Goal: Contribute content

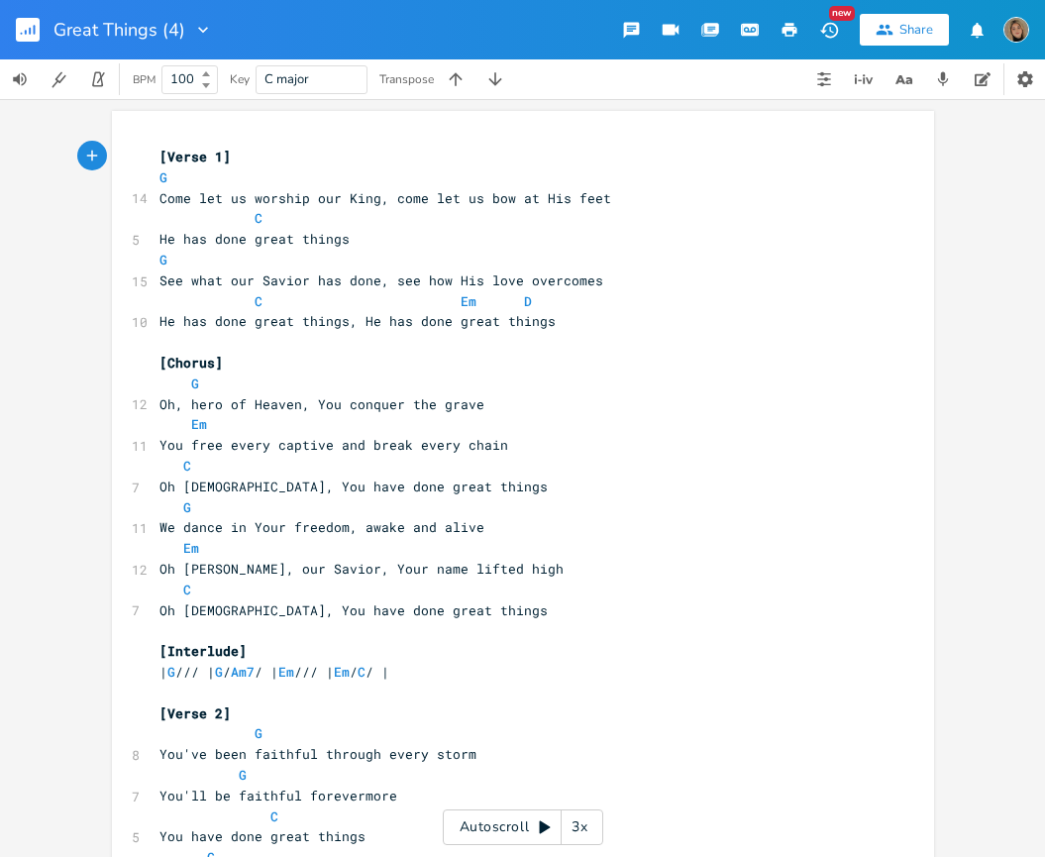
click at [790, 17] on button "button" at bounding box center [789, 30] width 40 height 36
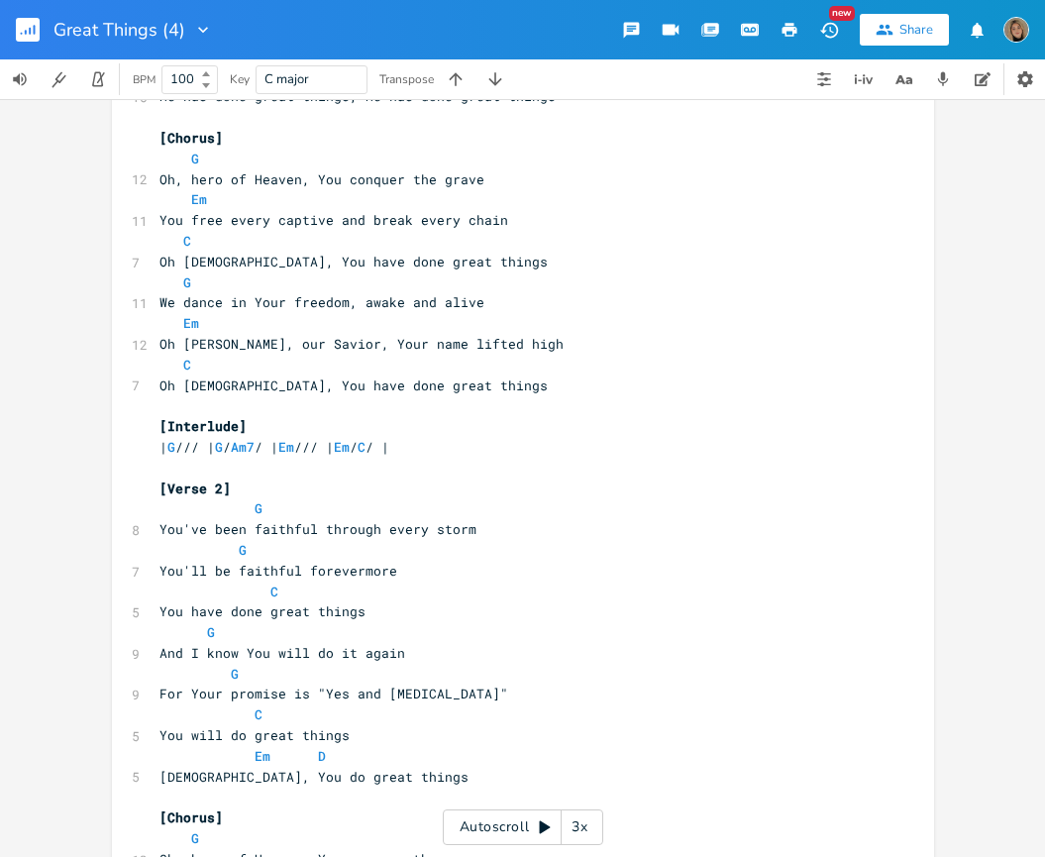
scroll to position [244, 0]
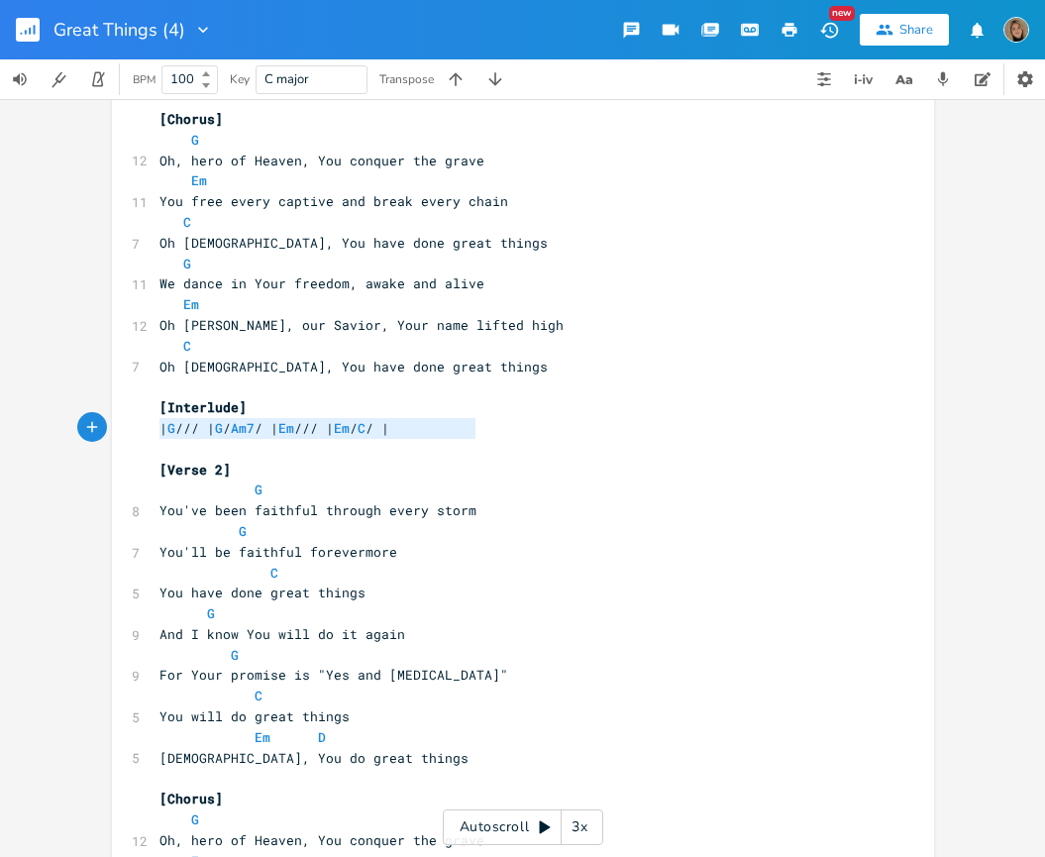
type textarea "[Interlude] | G /// | G / Am7 / | Em /// | Em / C / |"
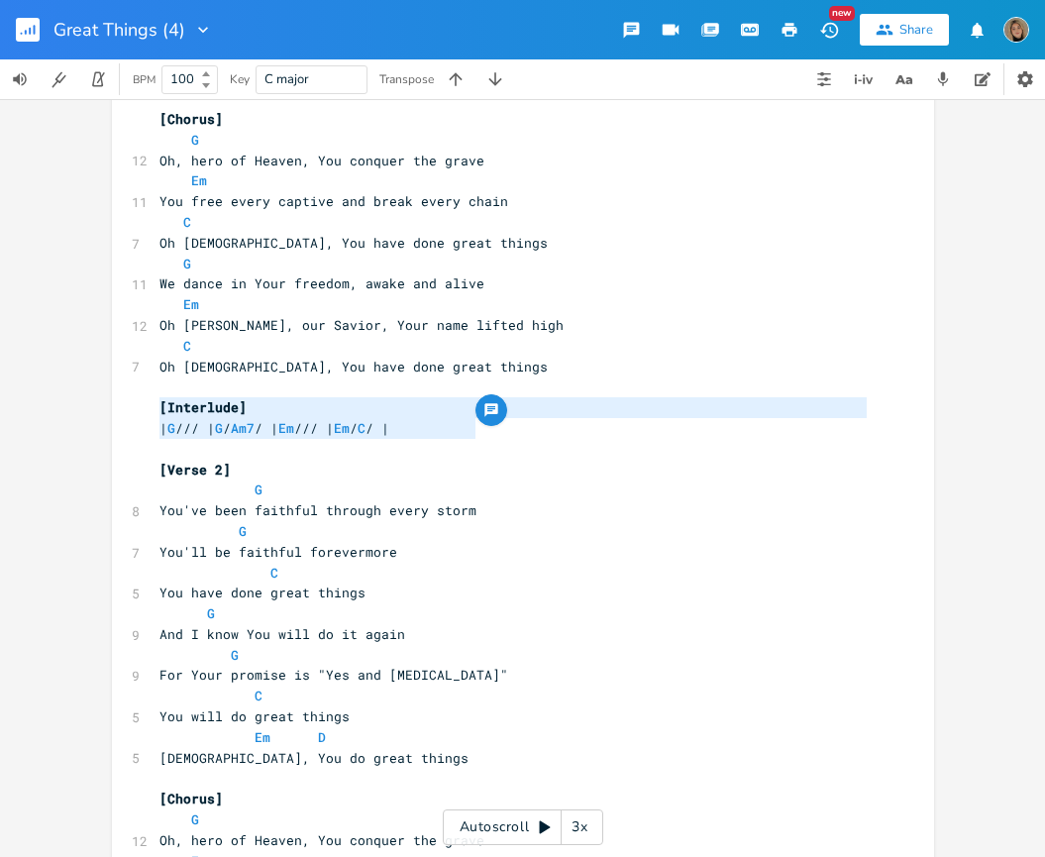
drag, startPoint x: 488, startPoint y: 433, endPoint x: 38, endPoint y: 404, distance: 451.5
click at [38, 404] on div "[Interlude] | G /// | G / Am7 / | Em /// | Em / C / | x [Verse 1] G 14 Come let…" at bounding box center [522, 478] width 1045 height 758
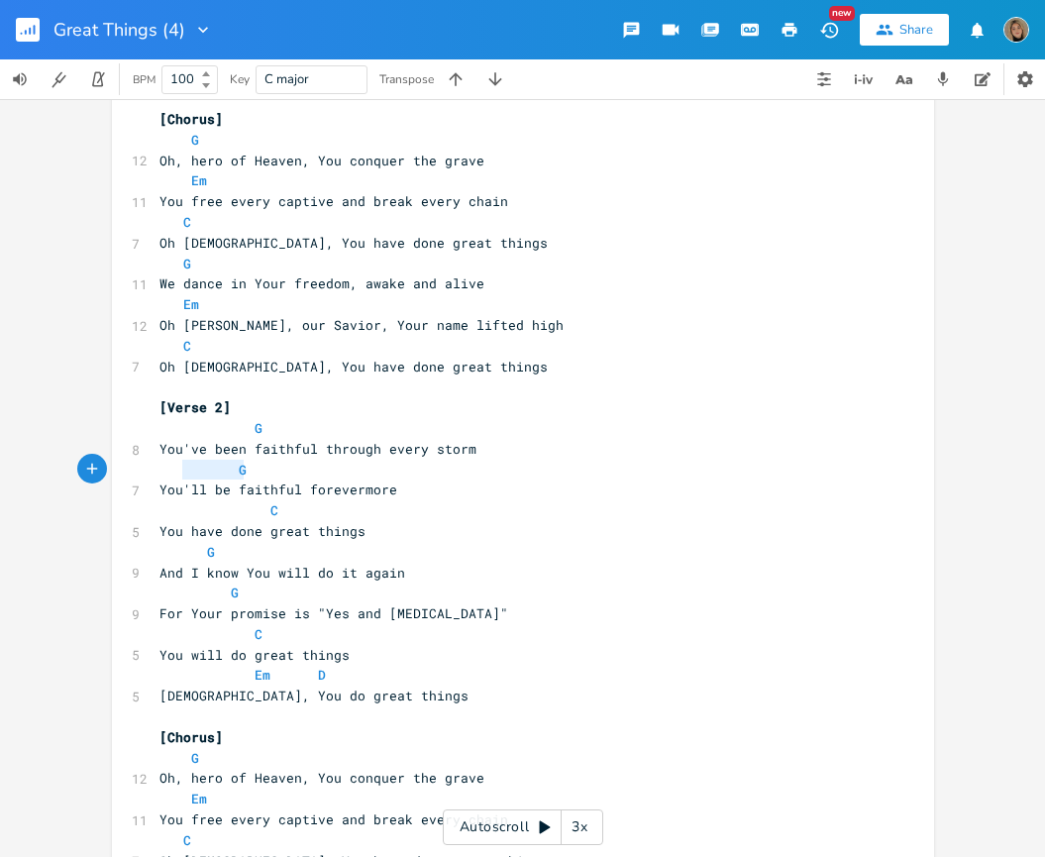
type textarea "G"
drag, startPoint x: 269, startPoint y: 469, endPoint x: 134, endPoint y: 469, distance: 135.7
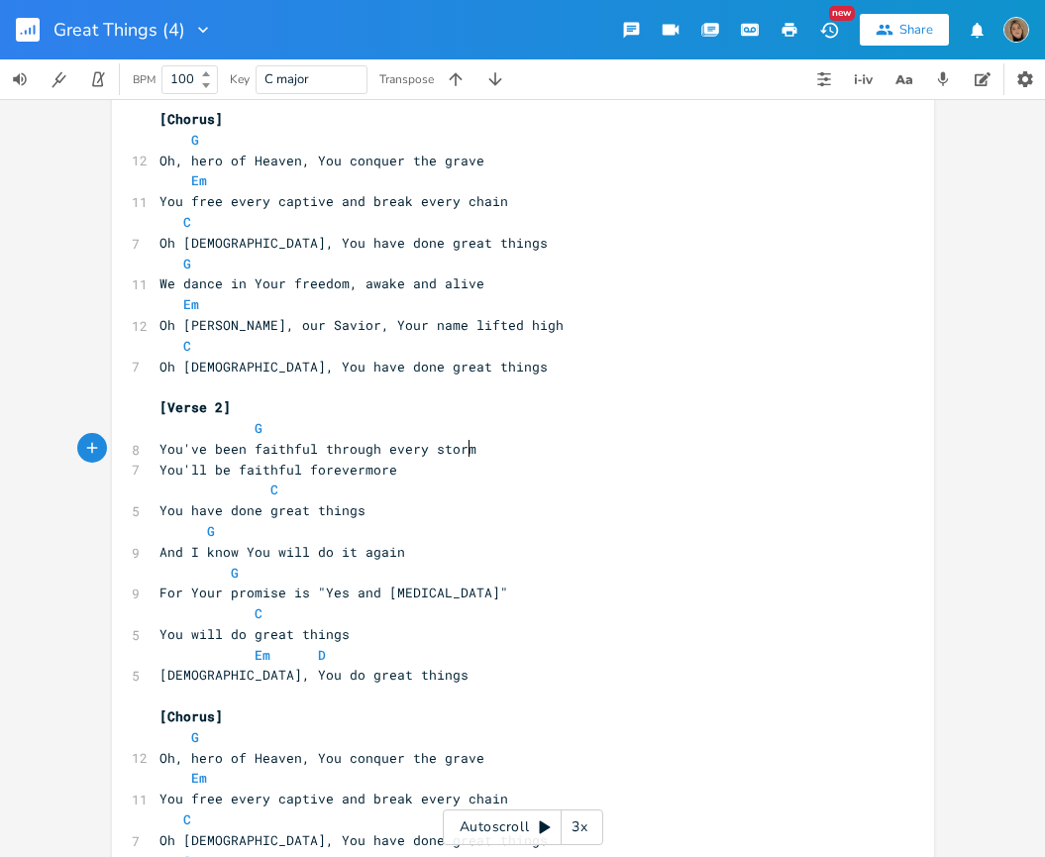
click at [159, 470] on span "You'll be faithful forevermore" at bounding box center [278, 469] width 238 height 18
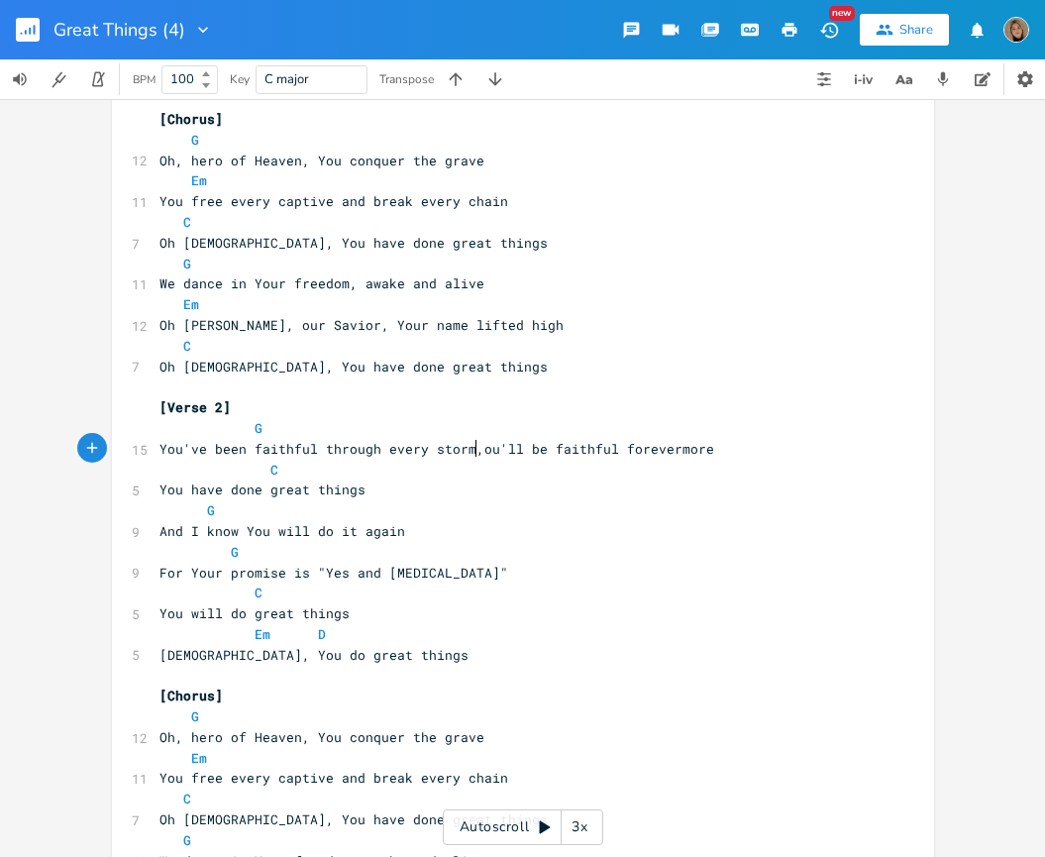
type textarea ", y"
type textarea "Y"
type textarea "G F"
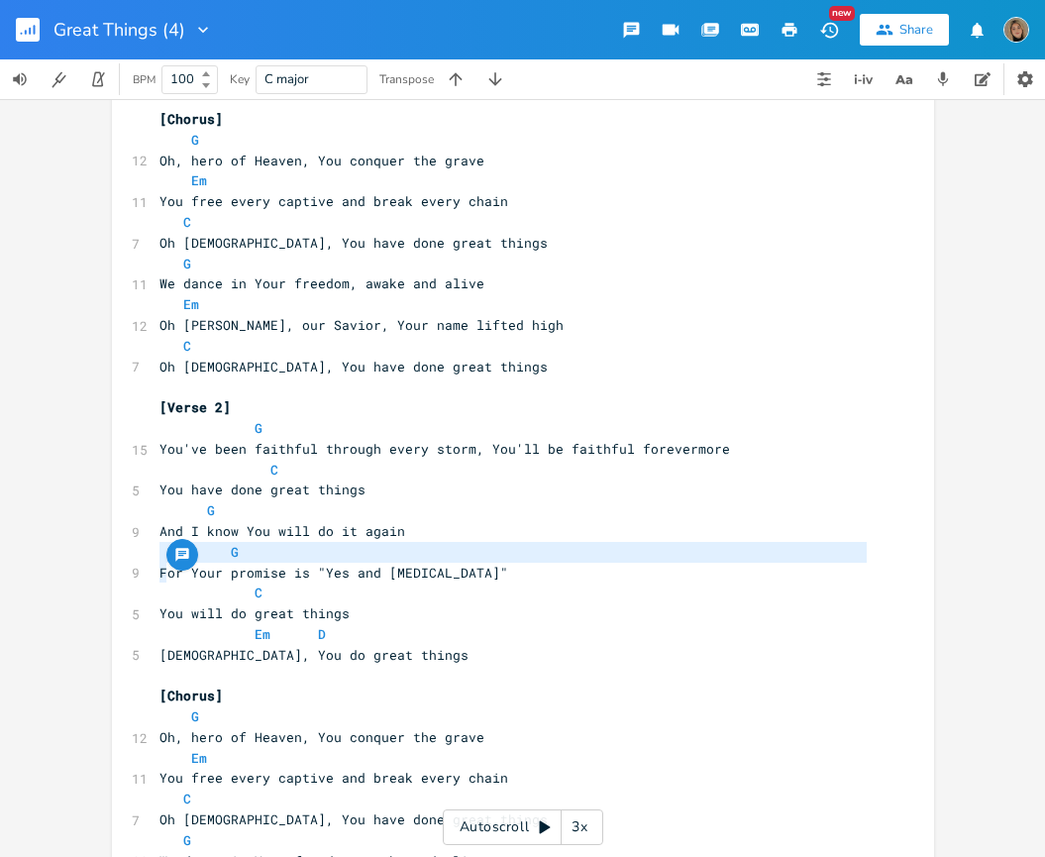
drag, startPoint x: 158, startPoint y: 569, endPoint x: 132, endPoint y: 557, distance: 29.7
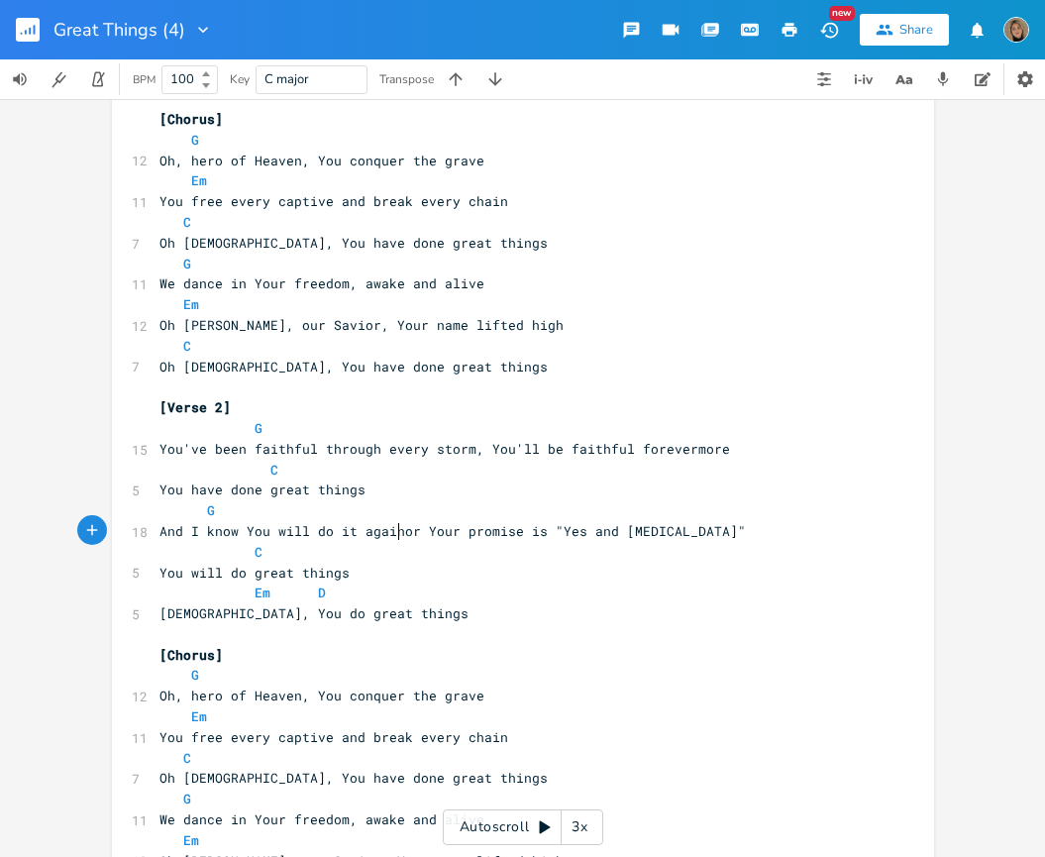
scroll to position [0, 5]
type textarea ", F"
type textarea "f"
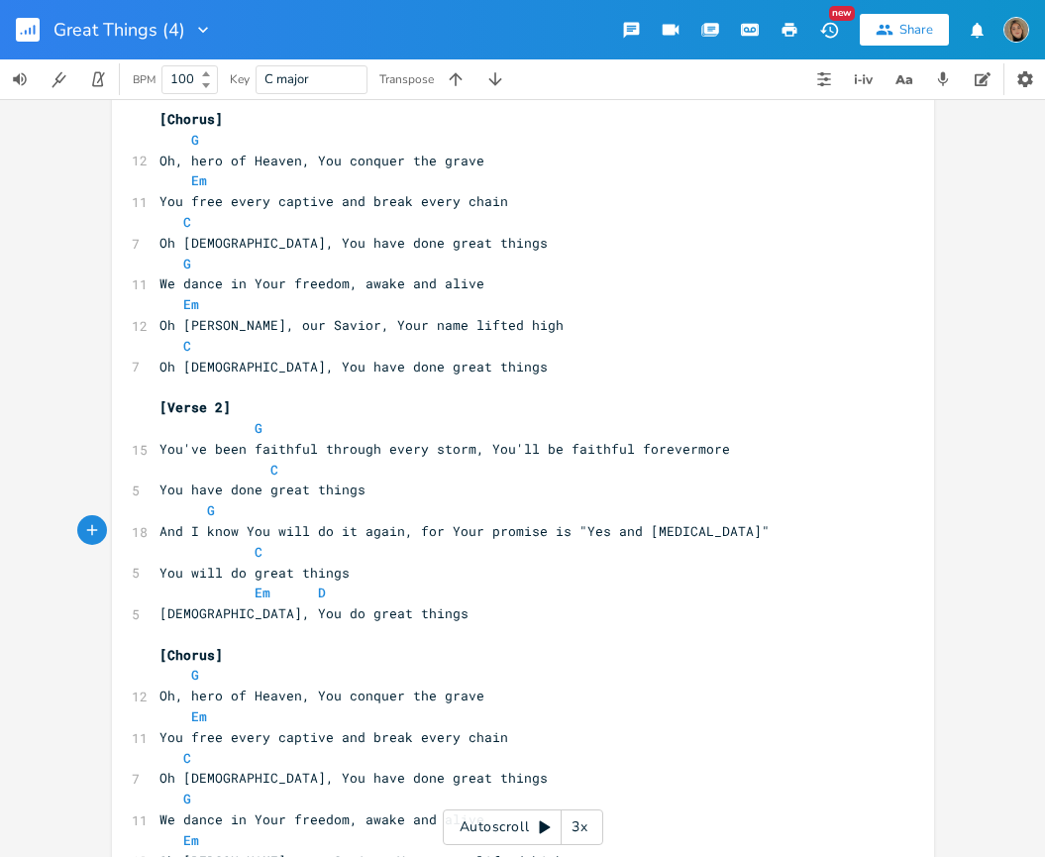
click at [159, 613] on span "[DEMOGRAPHIC_DATA], You do great things" at bounding box center [313, 613] width 309 height 18
drag, startPoint x: 333, startPoint y: 583, endPoint x: 120, endPoint y: 582, distance: 212.9
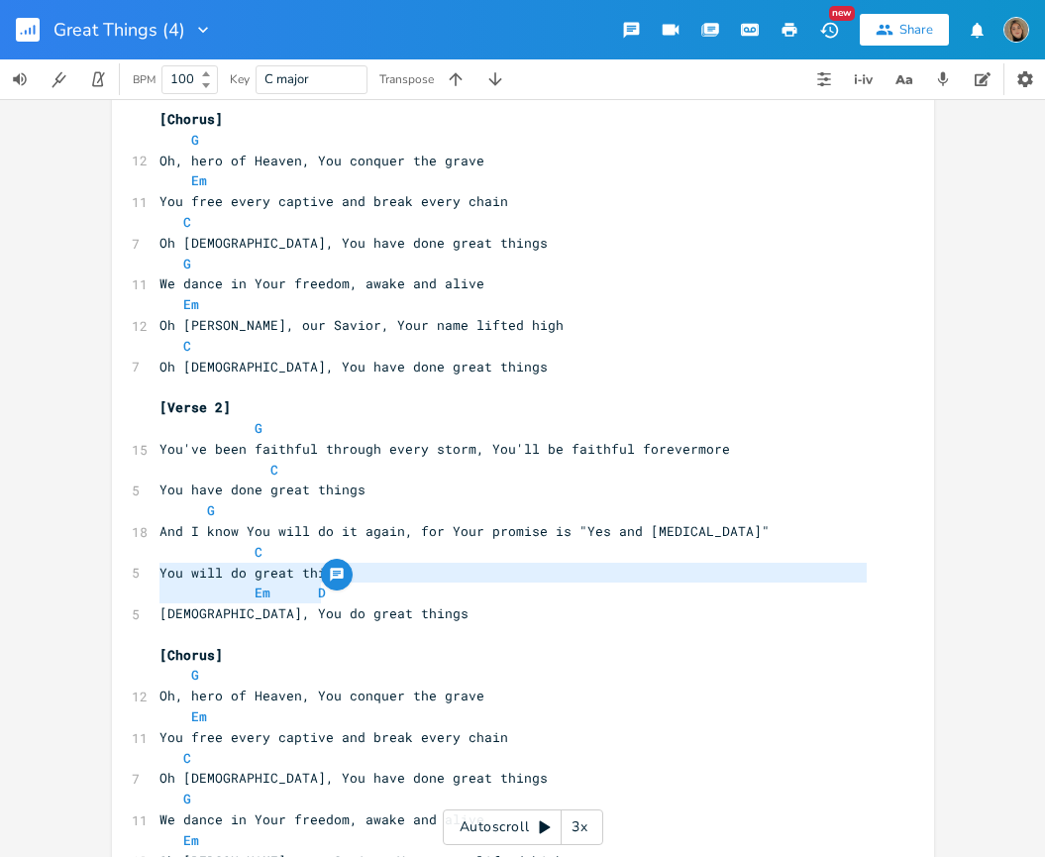
type textarea "You will do great things Em D"
click at [282, 587] on span "Em D" at bounding box center [242, 592] width 166 height 18
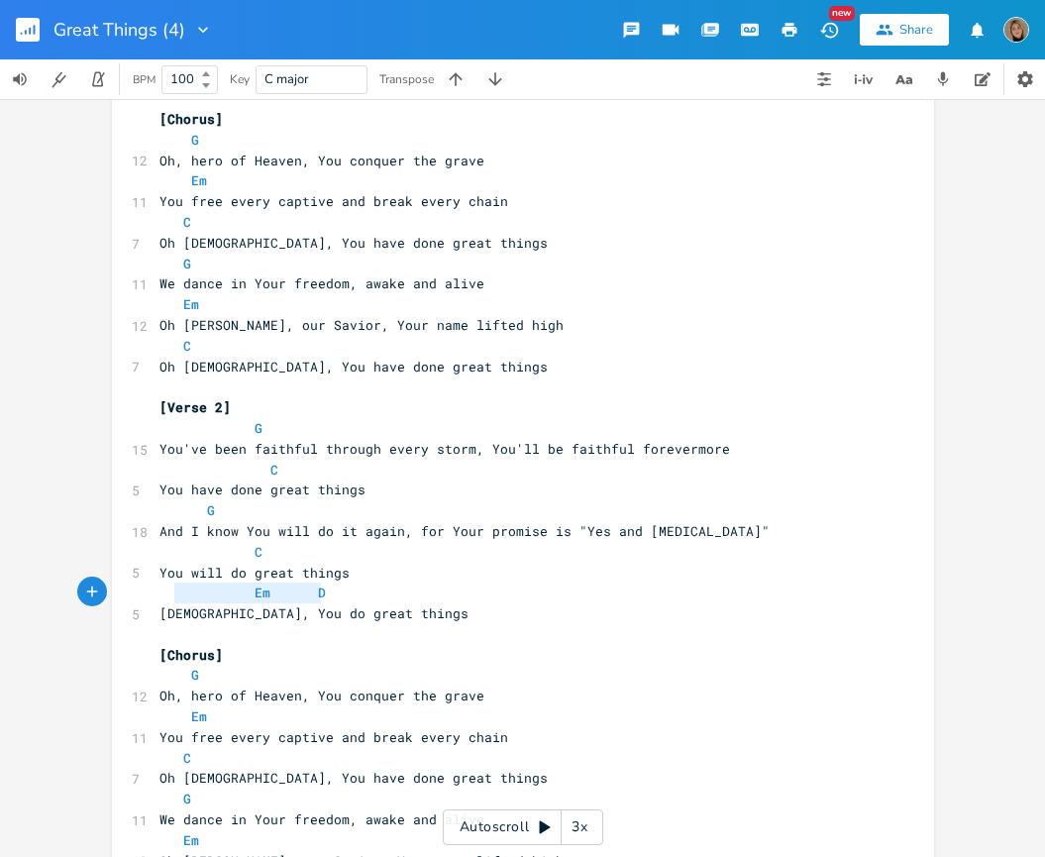
type textarea "Em D"
drag, startPoint x: 321, startPoint y: 594, endPoint x: 150, endPoint y: 592, distance: 171.3
click at [155, 592] on pre "Em D" at bounding box center [512, 592] width 715 height 21
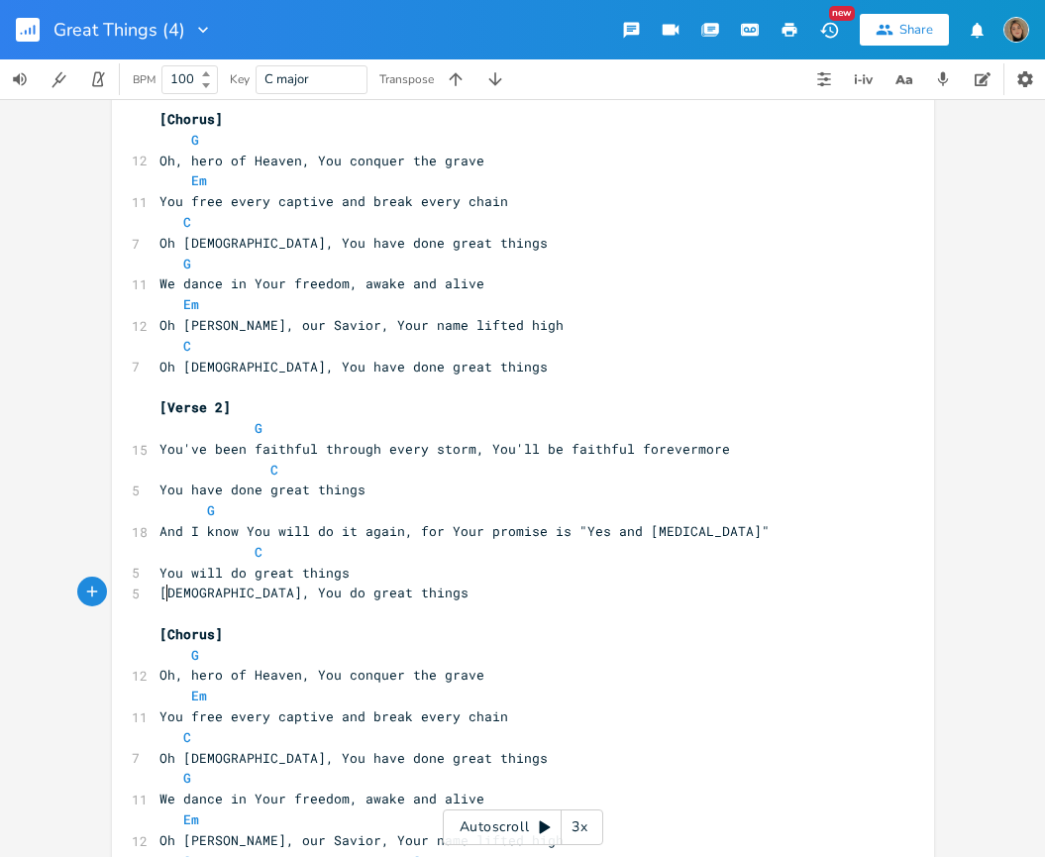
click at [161, 593] on span "[DEMOGRAPHIC_DATA], You do great things" at bounding box center [313, 592] width 309 height 18
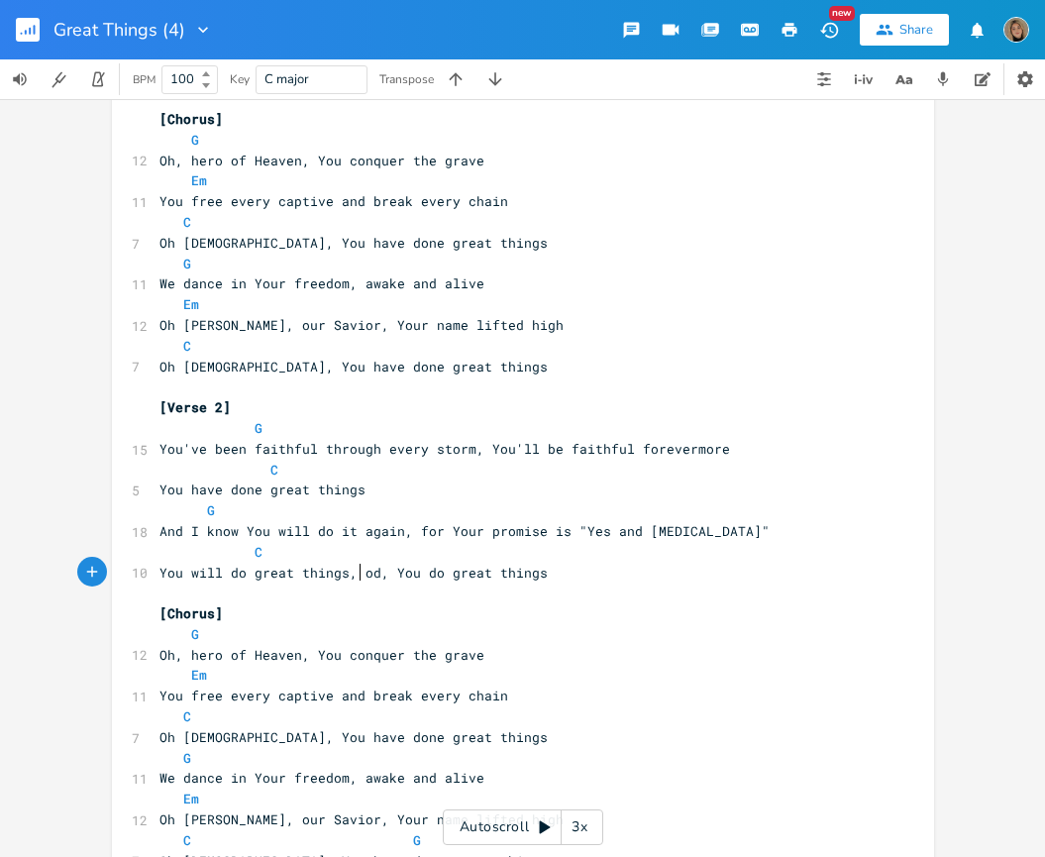
type textarea ", G"
click at [301, 559] on pre "C" at bounding box center [512, 552] width 715 height 21
paste textarea
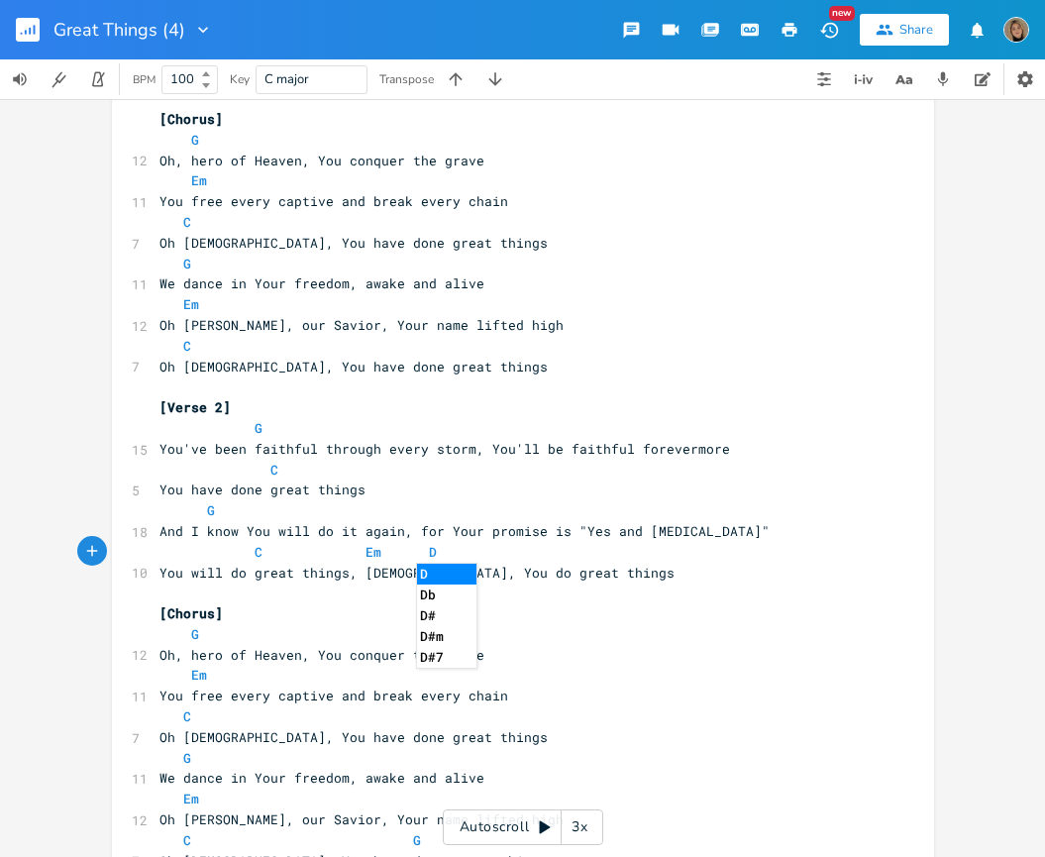
click at [348, 549] on span "C Em D" at bounding box center [297, 552] width 277 height 18
click at [269, 621] on pre "[Chorus]" at bounding box center [512, 613] width 715 height 21
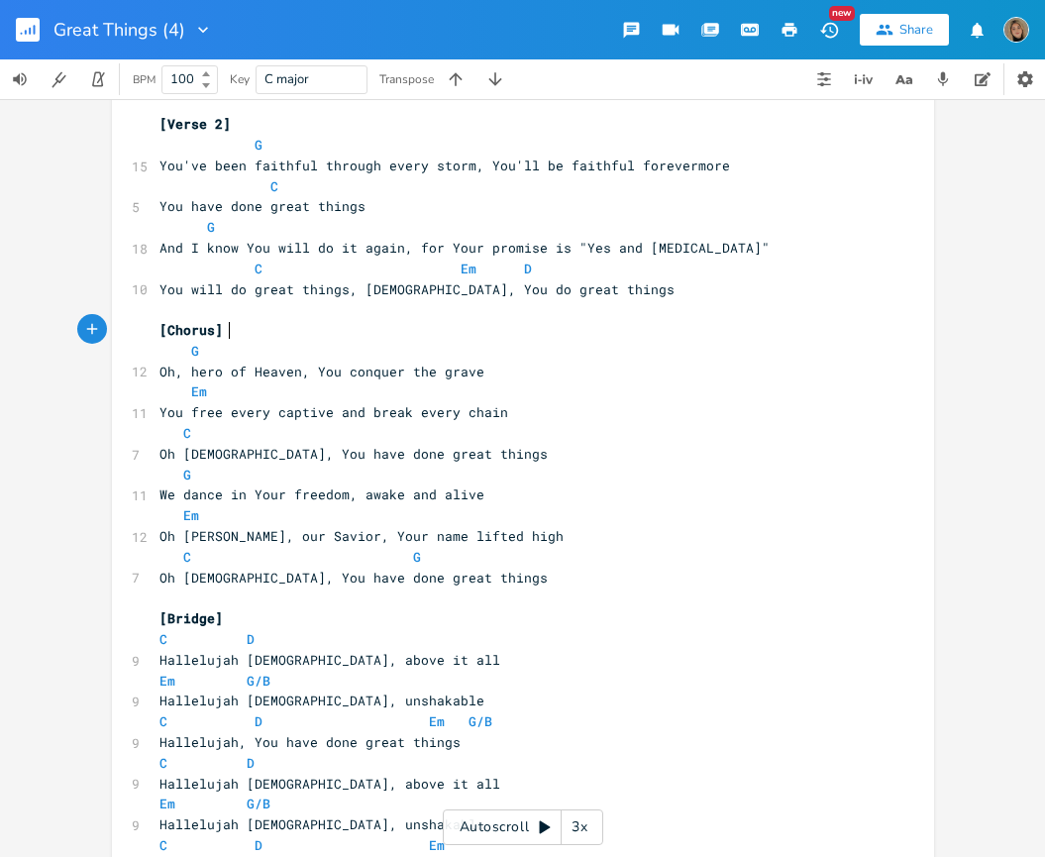
scroll to position [581, 0]
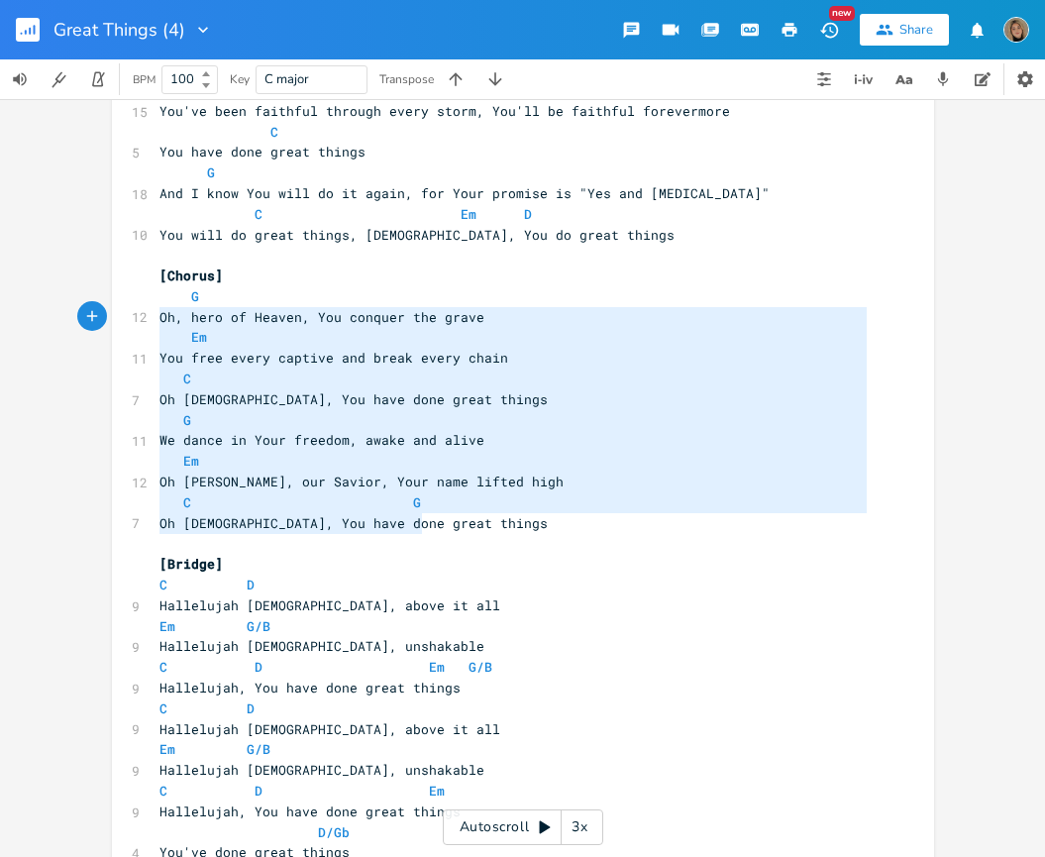
type textarea "G Oh, hero of Heaven, You conquer the grave Em You free every captive and break…"
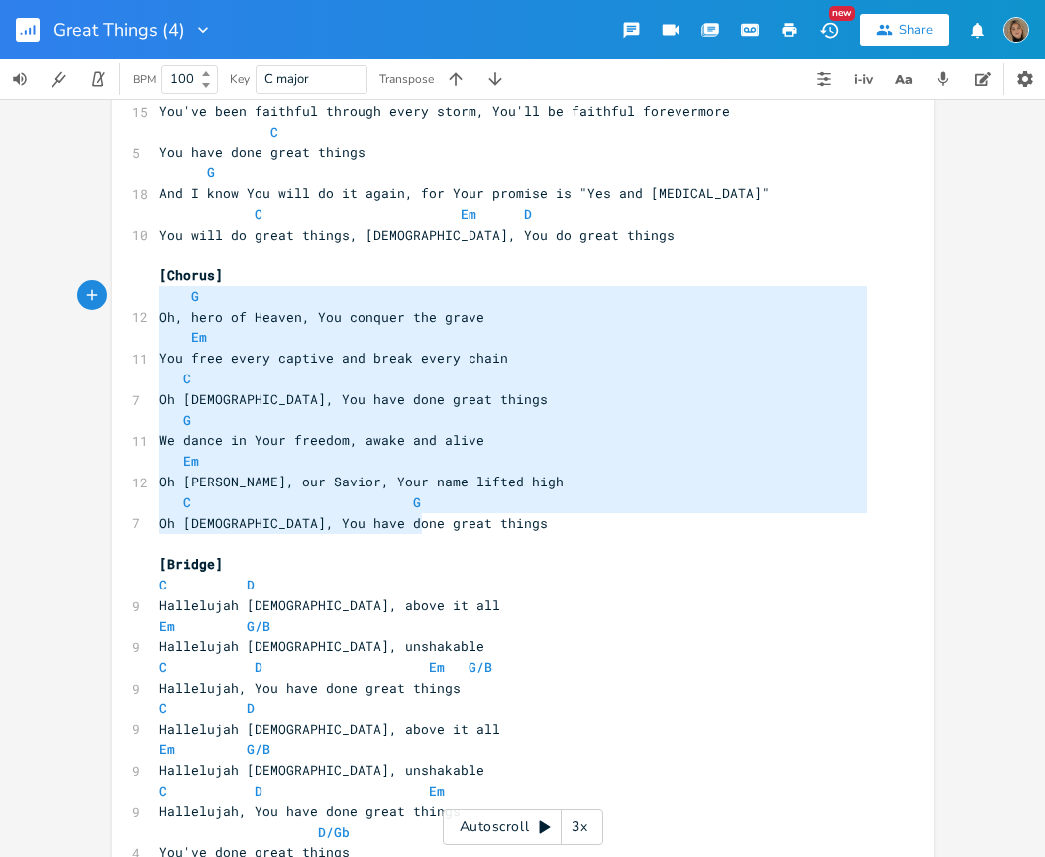
drag, startPoint x: 428, startPoint y: 523, endPoint x: 97, endPoint y: 287, distance: 406.2
click at [97, 287] on div "G Oh, hero of Heaven, You conquer the grave Em You free every captive and break…" at bounding box center [522, 478] width 1045 height 758
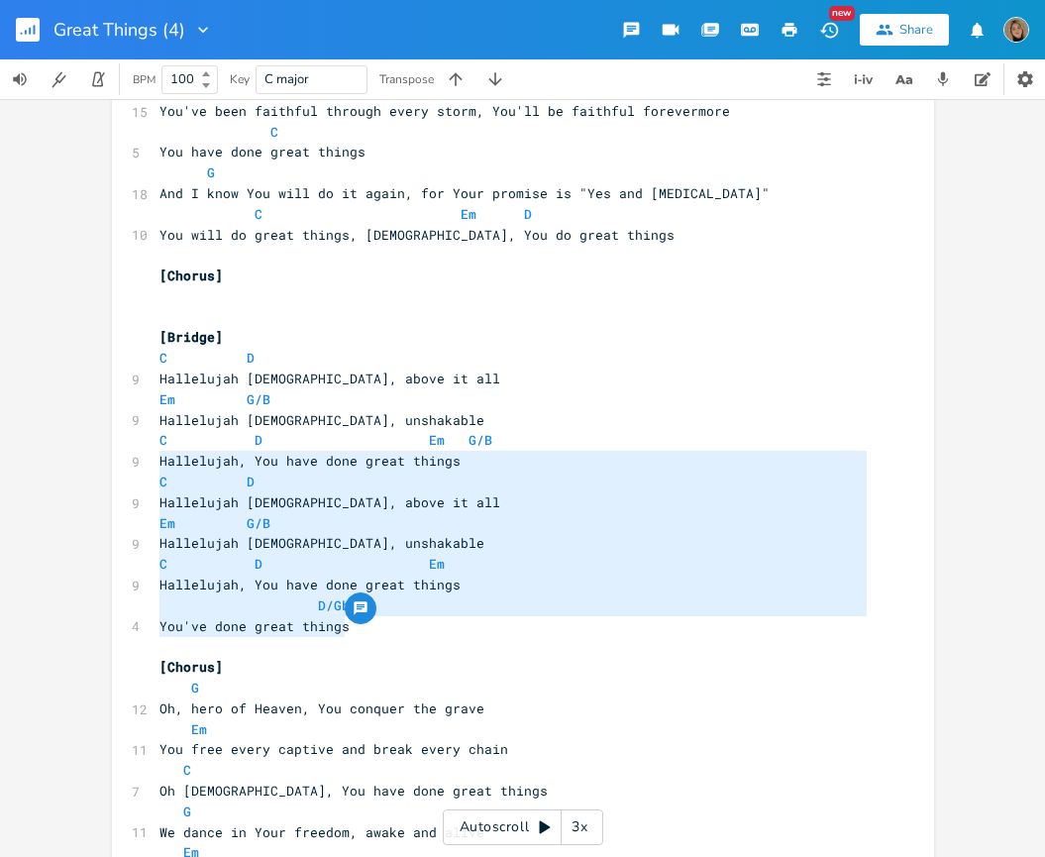
type textarea "C D Hallelujah [DEMOGRAPHIC_DATA], above it all Em G/B Hallelujah [DEMOGRAPHIC_…"
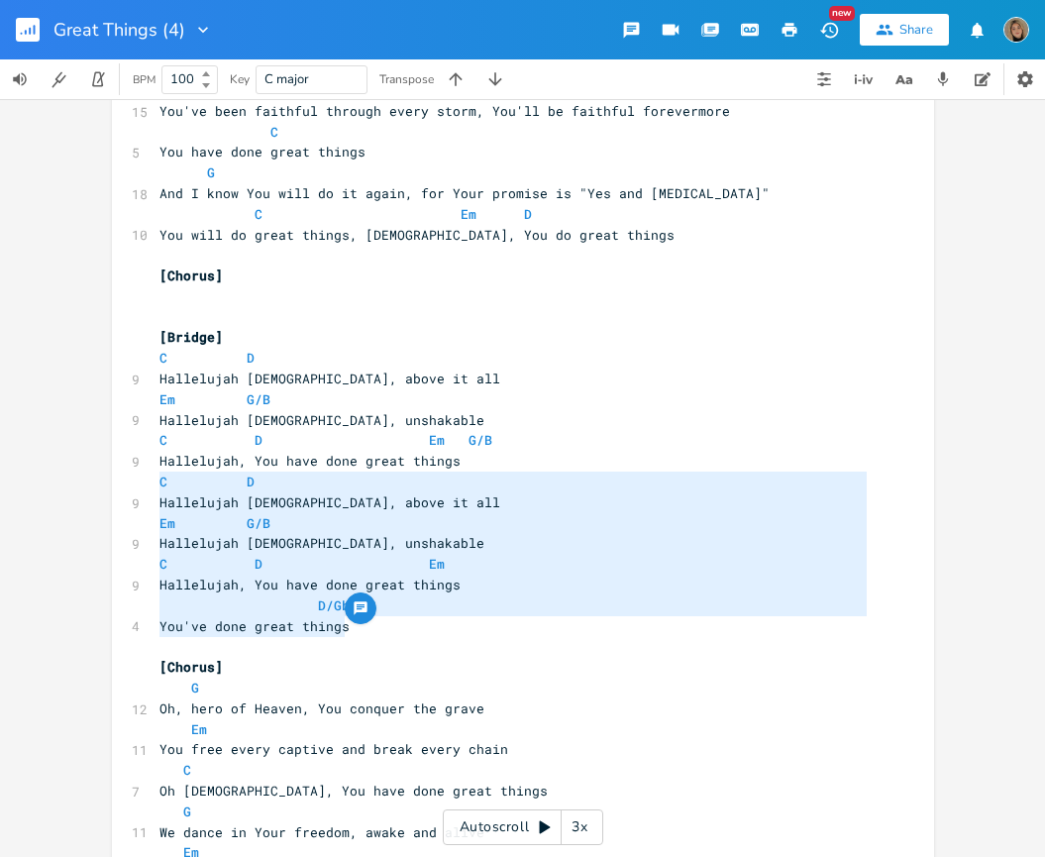
drag, startPoint x: 363, startPoint y: 633, endPoint x: 110, endPoint y: 488, distance: 291.9
click at [112, 488] on div "C D Hallelujah [DEMOGRAPHIC_DATA], above it all Em G/B Hallelujah [DEMOGRAPHIC_…" at bounding box center [523, 746] width 822 height 2432
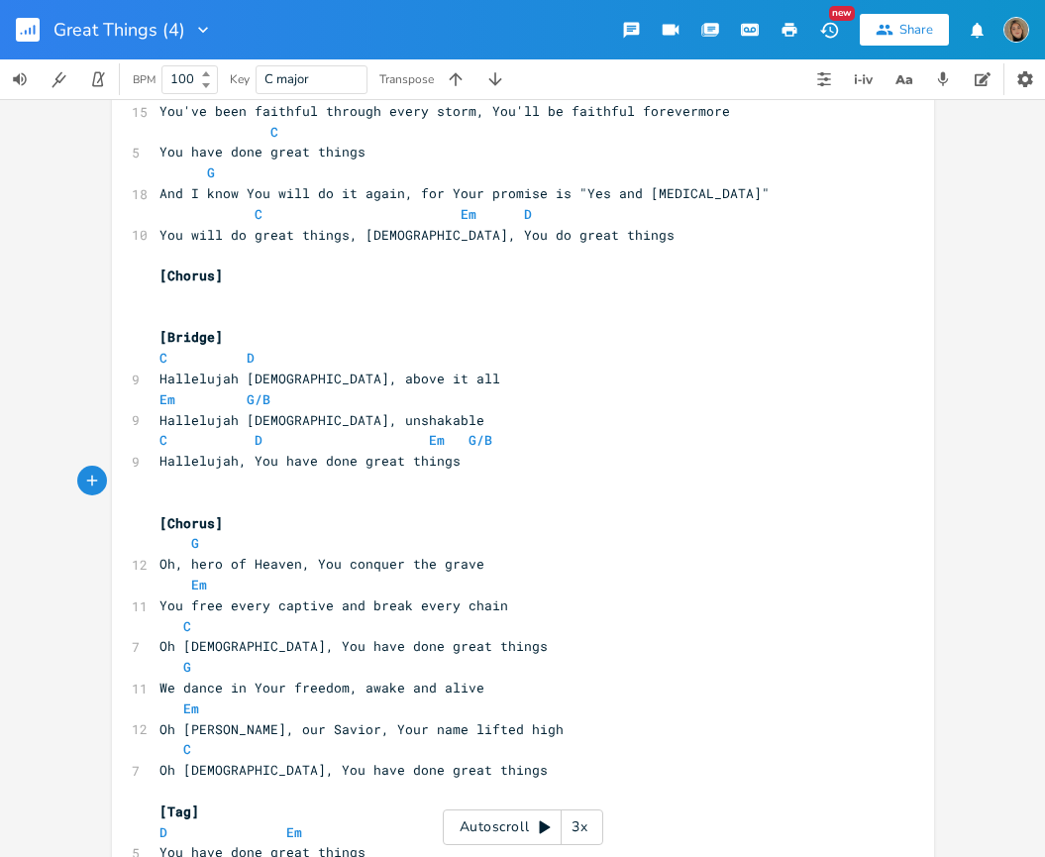
click at [266, 334] on pre "[Bridge]" at bounding box center [512, 337] width 715 height 21
type textarea "2x"
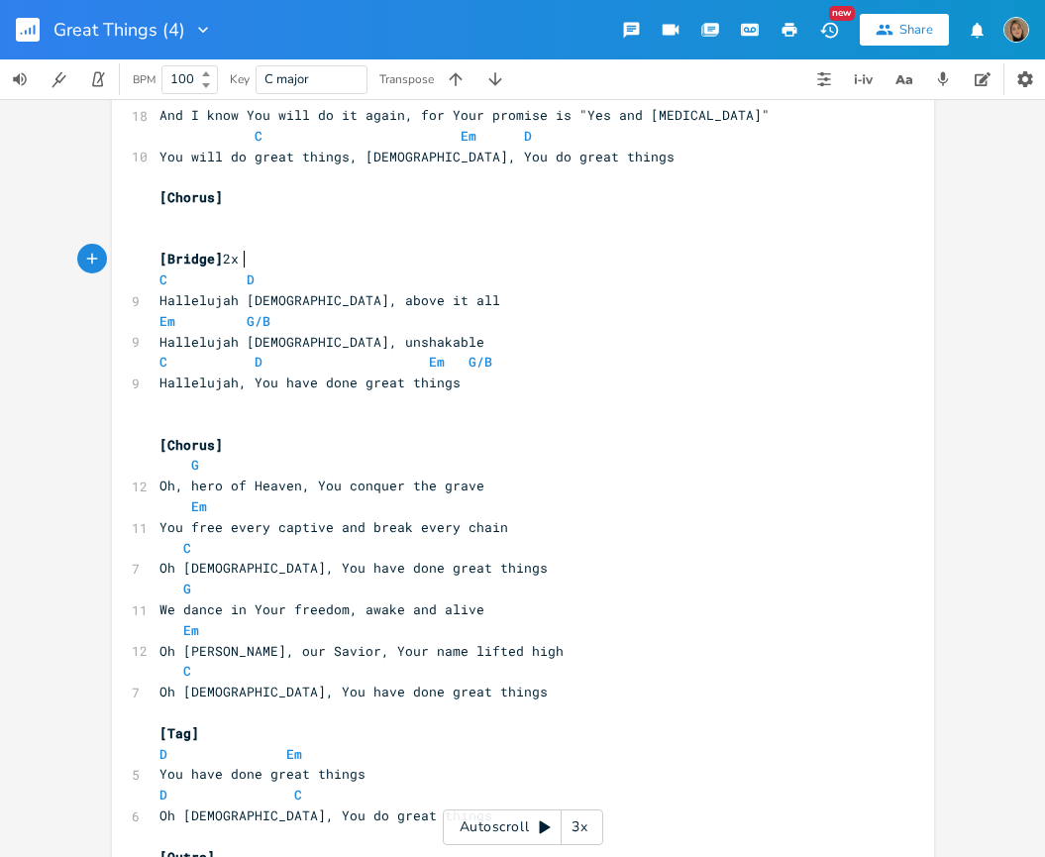
scroll to position [661, 0]
click at [267, 322] on pre "Em G/B" at bounding box center [512, 320] width 715 height 21
click at [474, 360] on span "G/B" at bounding box center [480, 361] width 24 height 19
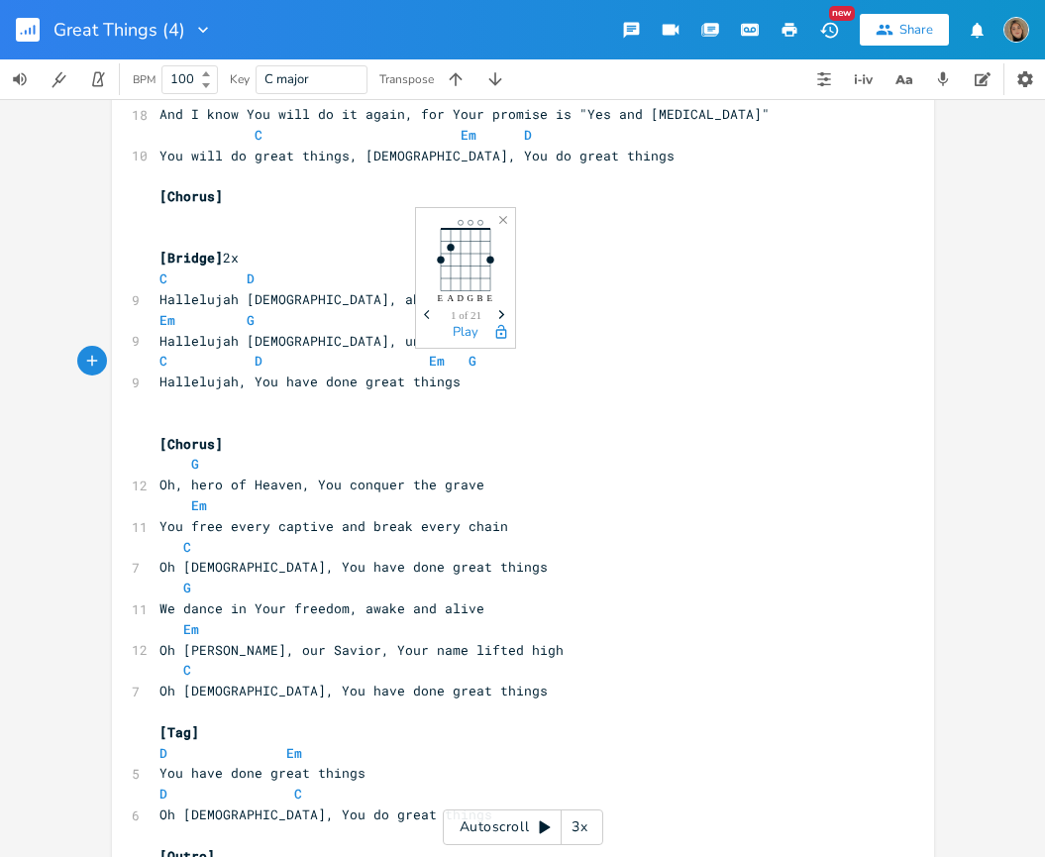
click at [537, 474] on pre "Oh, hero of Heaven, You conquer the grave" at bounding box center [512, 484] width 715 height 21
click at [197, 234] on pre at bounding box center [512, 238] width 715 height 21
type textarea "="
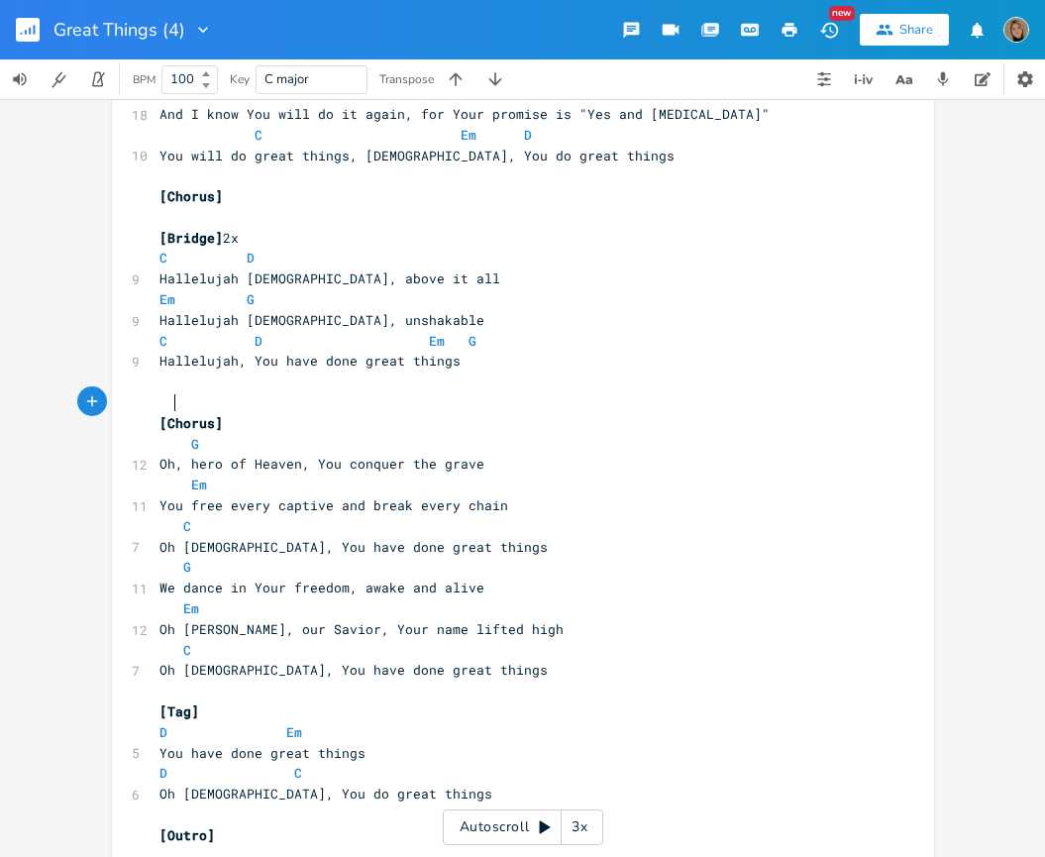
click at [185, 407] on pre at bounding box center [512, 402] width 715 height 21
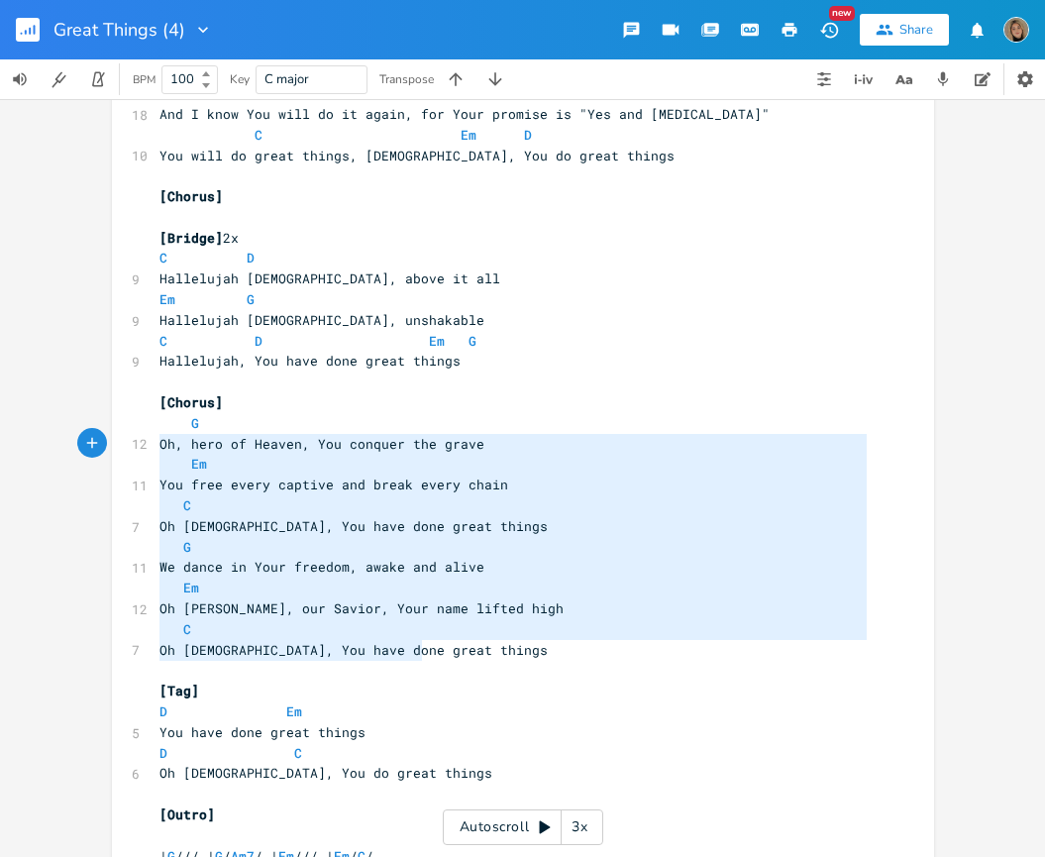
type textarea "G Oh, hero of Heaven, You conquer the grave Em You free every captive and break…"
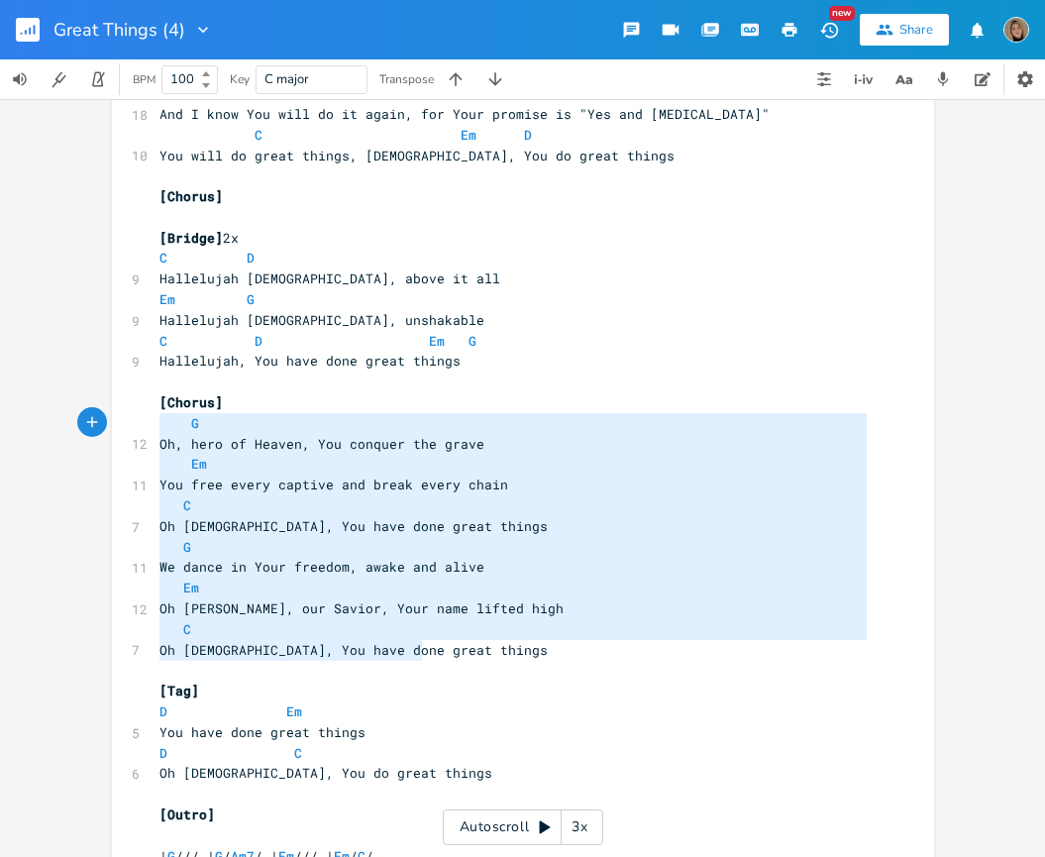
drag, startPoint x: 442, startPoint y: 650, endPoint x: 127, endPoint y: 429, distance: 384.6
click at [127, 428] on div "G Oh, hero of Heaven, You conquer the grave Em You free every captive and break…" at bounding box center [523, 573] width 822 height 2247
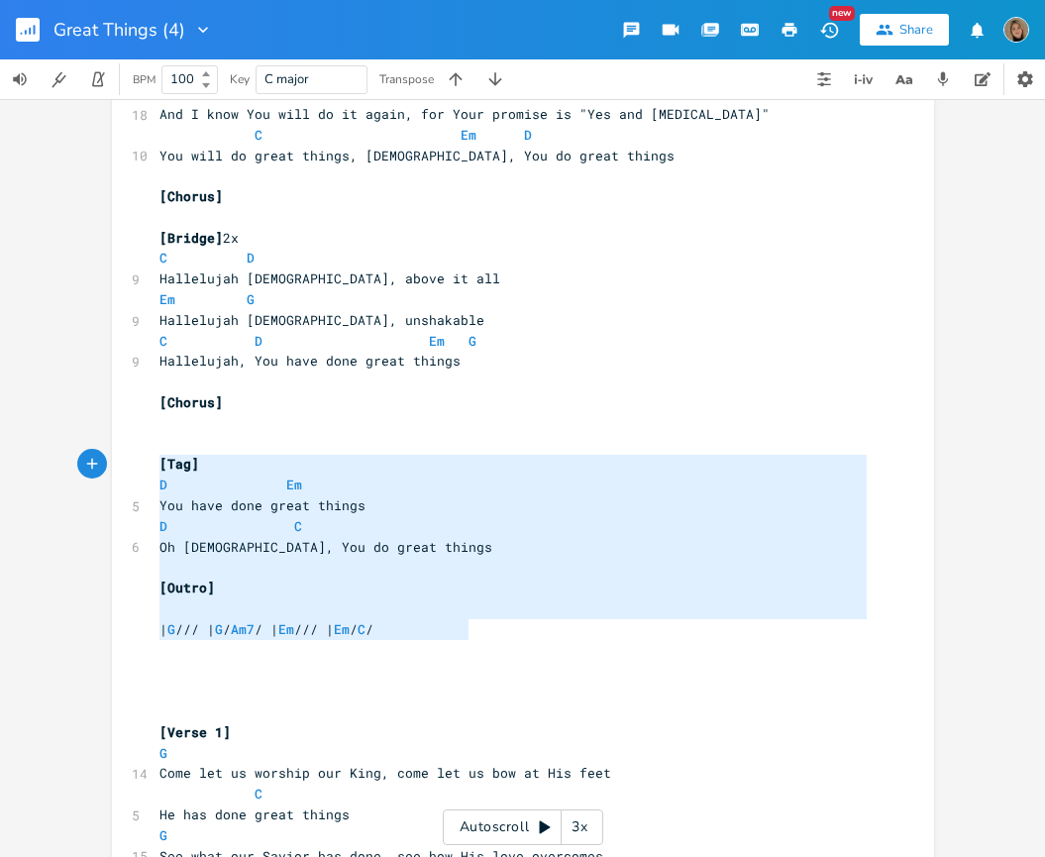
type textarea "[Tag] D Em You have done great things D C Oh [DEMOGRAPHIC_DATA], You do great t…"
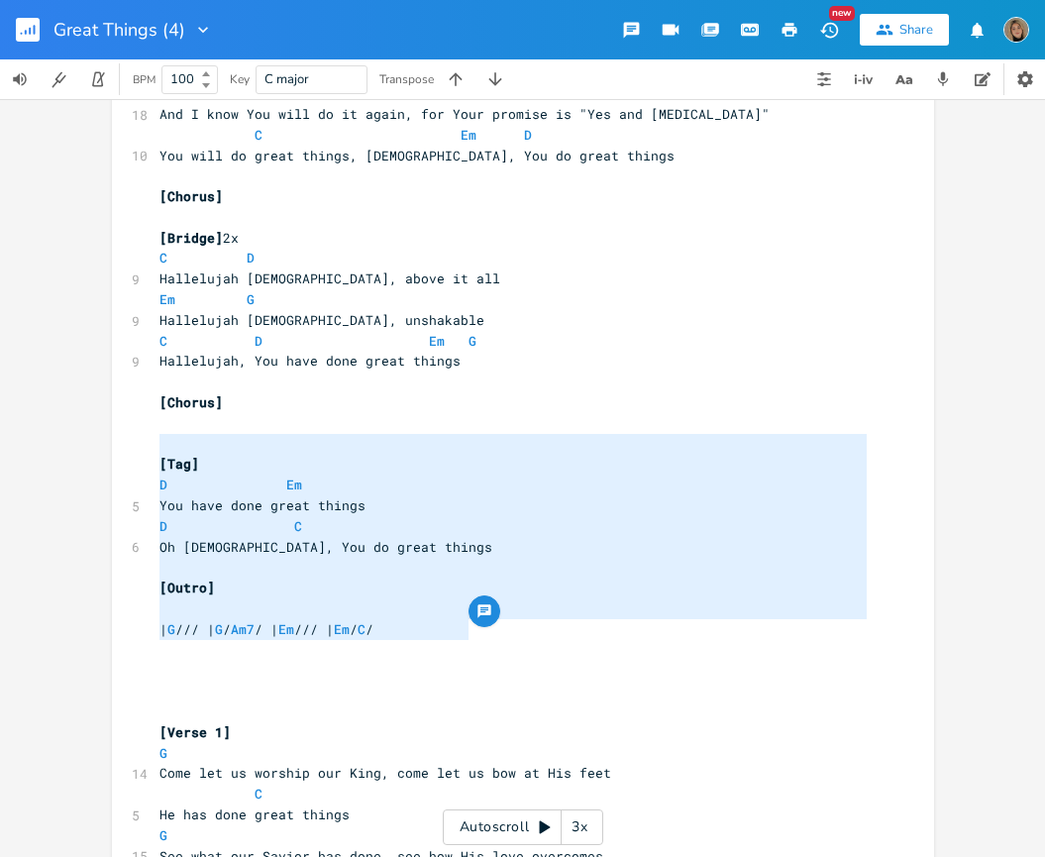
drag, startPoint x: 477, startPoint y: 633, endPoint x: 119, endPoint y: 441, distance: 406.7
click at [119, 441] on div "[Tag] D Em You have done great things D C Oh [DEMOGRAPHIC_DATA], You do great t…" at bounding box center [523, 460] width 822 height 2020
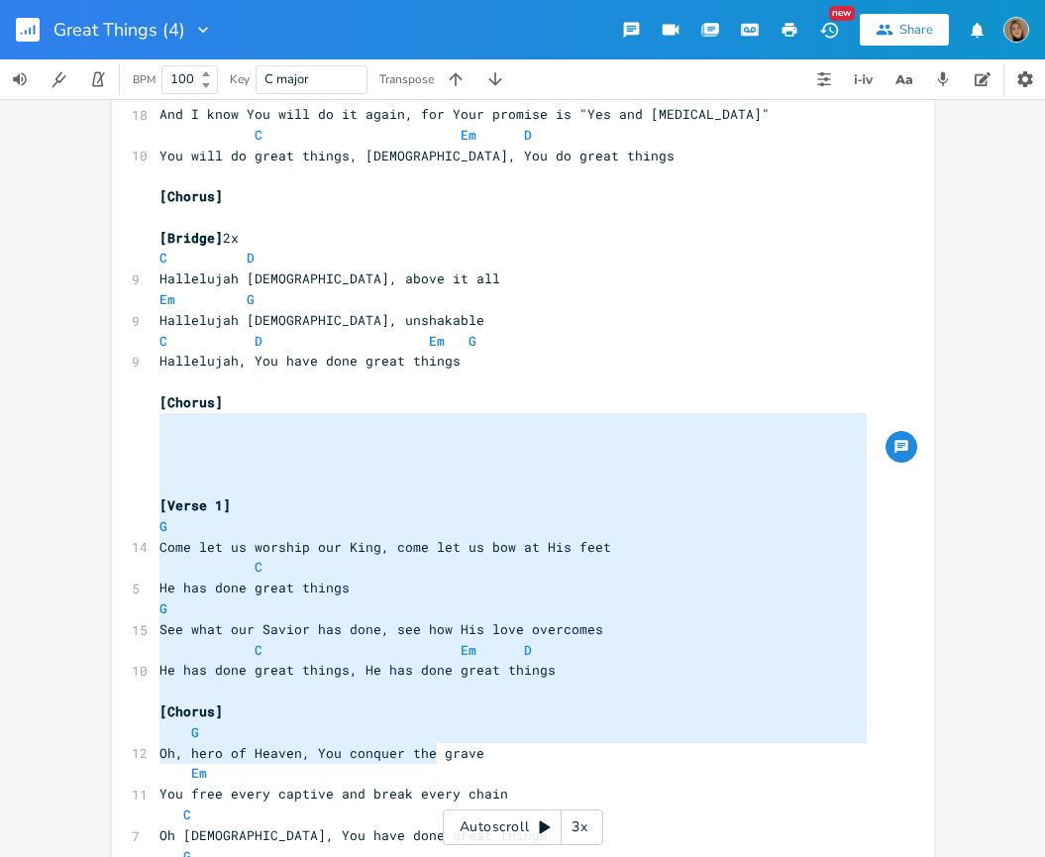
type textarea "[Verse 1] G Come let us worship our King, come let us bow at His feet C He has …"
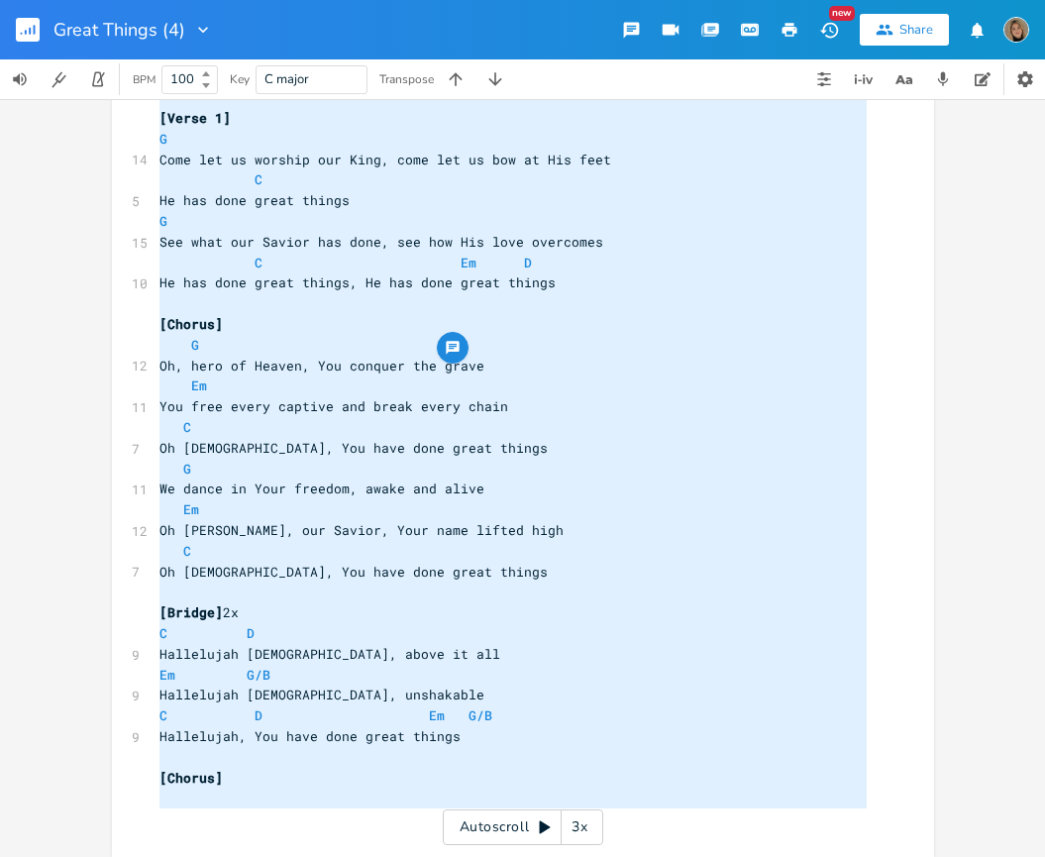
scroll to position [0, 0]
drag, startPoint x: 157, startPoint y: 418, endPoint x: 462, endPoint y: 924, distance: 590.9
click at [462, 856] on html "Great Things (4) New Share BPM 100 Key C major Transpose [Verse 1] G Come let u…" at bounding box center [522, 428] width 1045 height 857
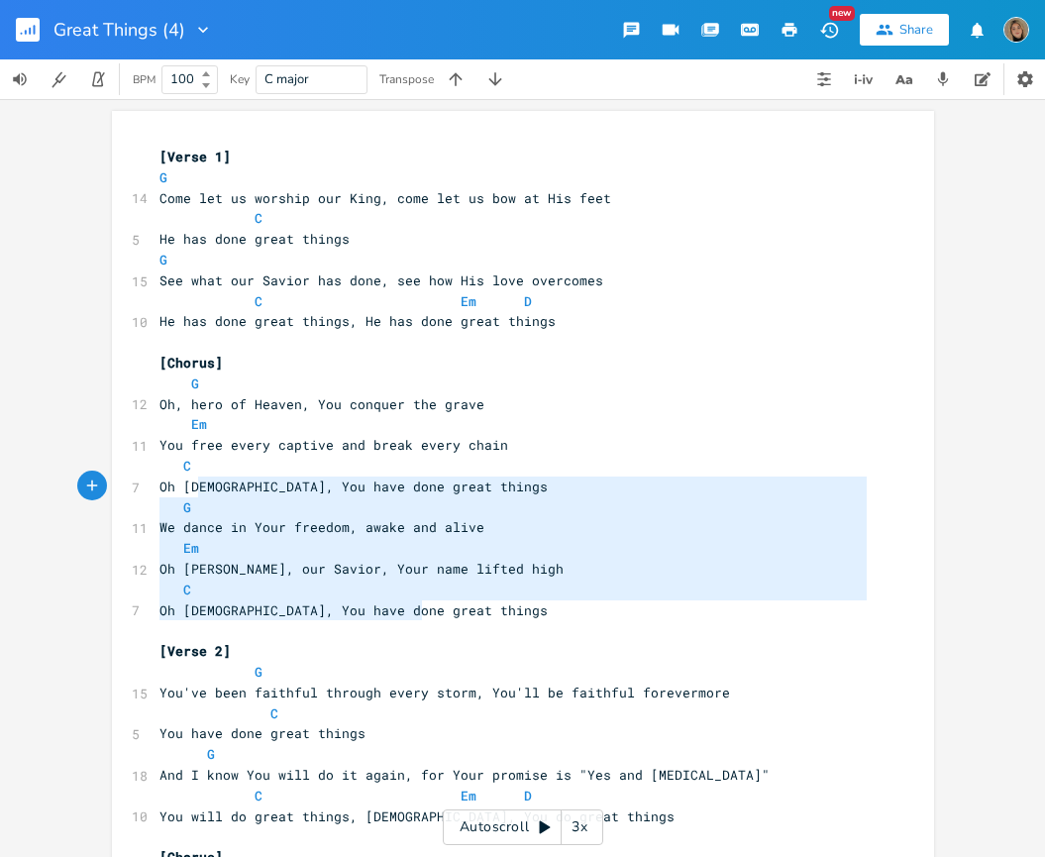
type textarea "G We dance in Your freedom, awake and alive Em Oh [PERSON_NAME], our Savior, Yo…"
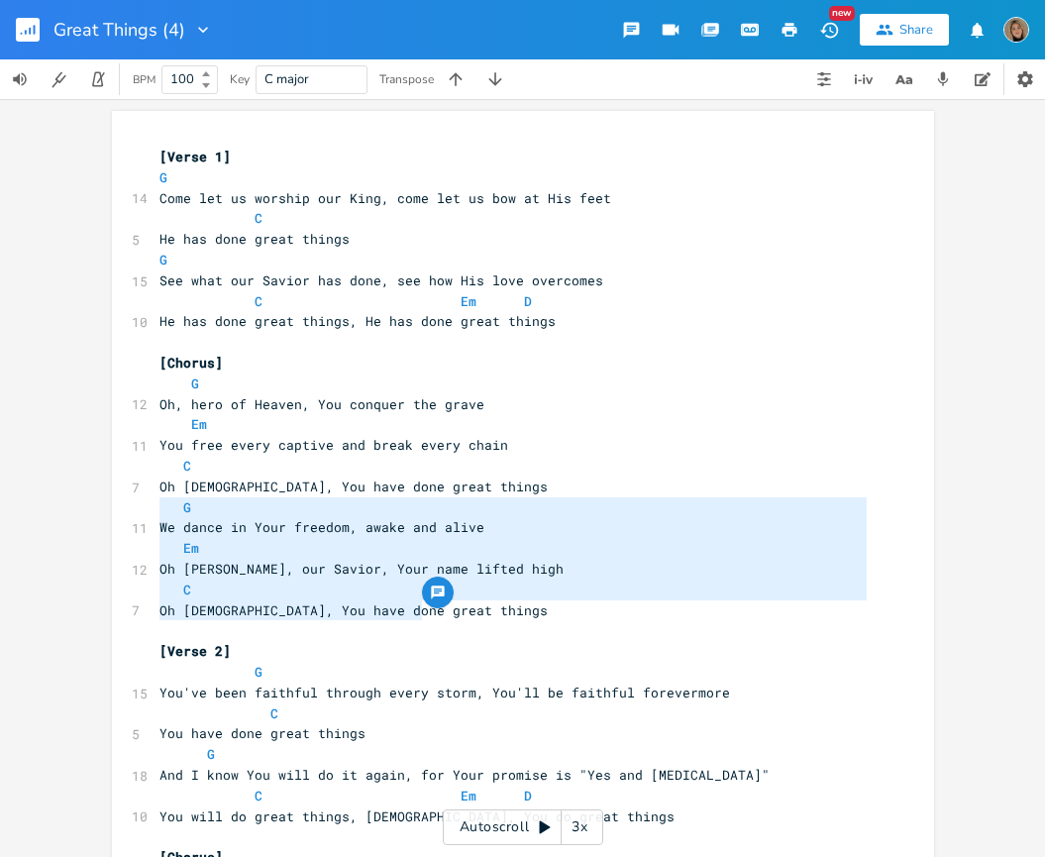
drag, startPoint x: 431, startPoint y: 614, endPoint x: 149, endPoint y: 506, distance: 302.2
click at [155, 506] on div "[Verse 1] G 14 Come let us worship our King, come let us bow at His feet C 5 He…" at bounding box center [512, 610] width 715 height 927
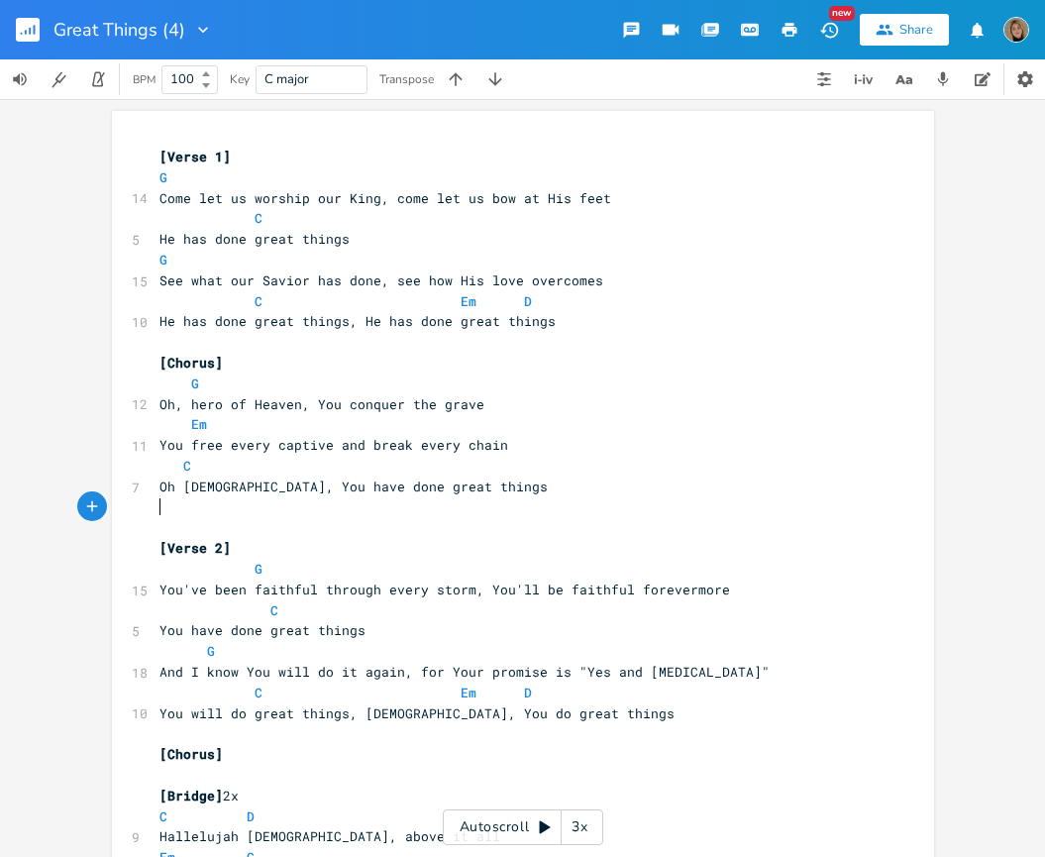
click at [160, 523] on span at bounding box center [167, 527] width 16 height 18
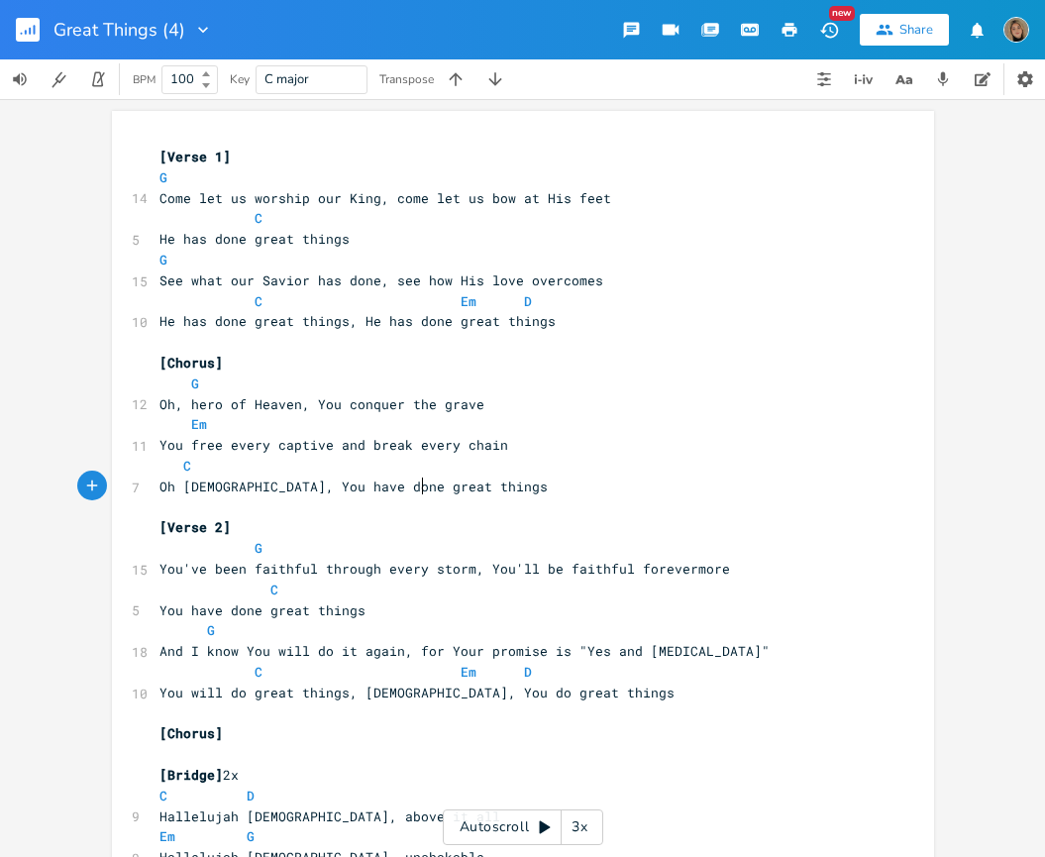
click at [438, 484] on pre "Oh [DEMOGRAPHIC_DATA], You have done great things" at bounding box center [512, 486] width 715 height 21
type textarea ">> We dance in"
type textarea "..."
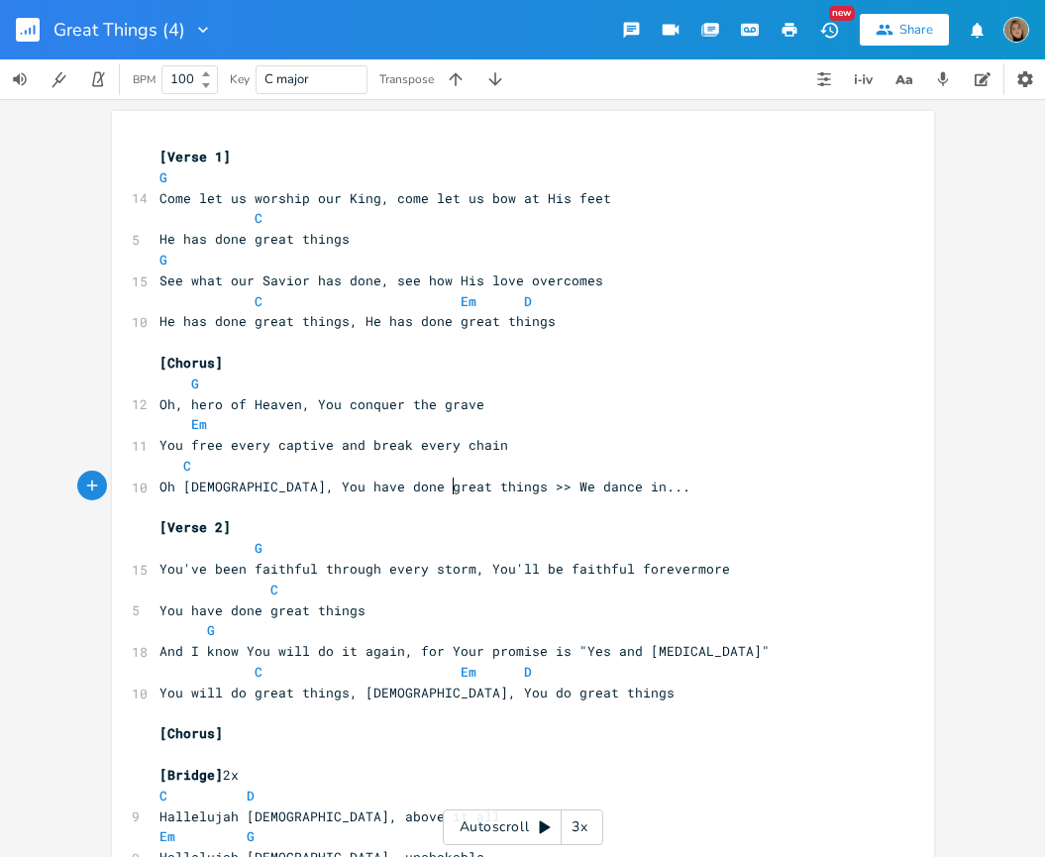
click at [447, 488] on span "Oh [DEMOGRAPHIC_DATA], You have done great things >> We dance in..." at bounding box center [424, 486] width 531 height 18
type textarea ">>>"
type textarea "w"
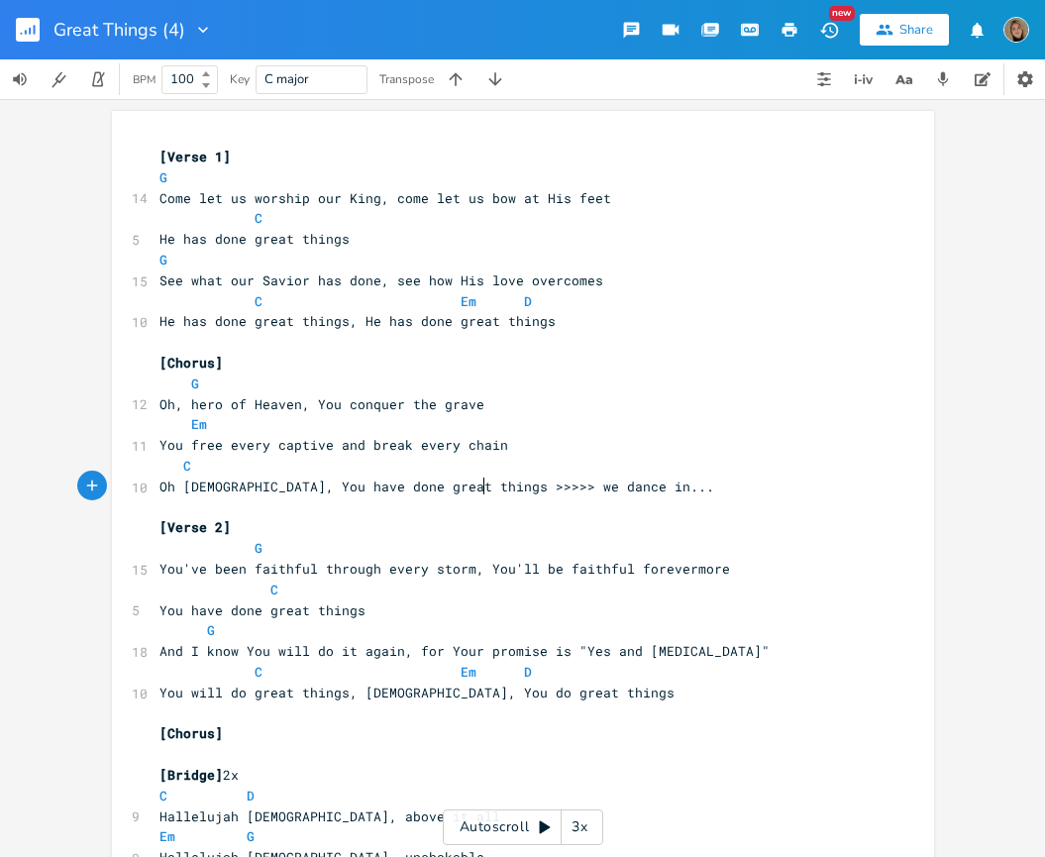
click at [657, 525] on pre "[Verse 2]" at bounding box center [512, 527] width 715 height 21
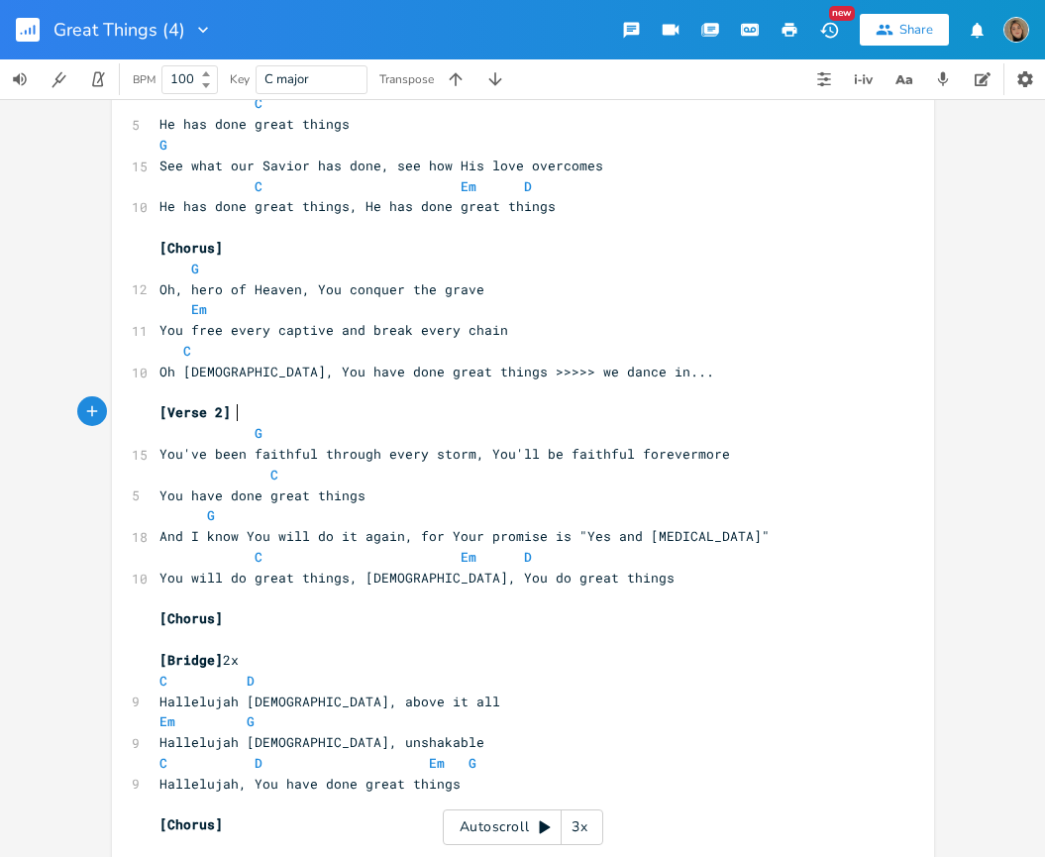
scroll to position [0, 0]
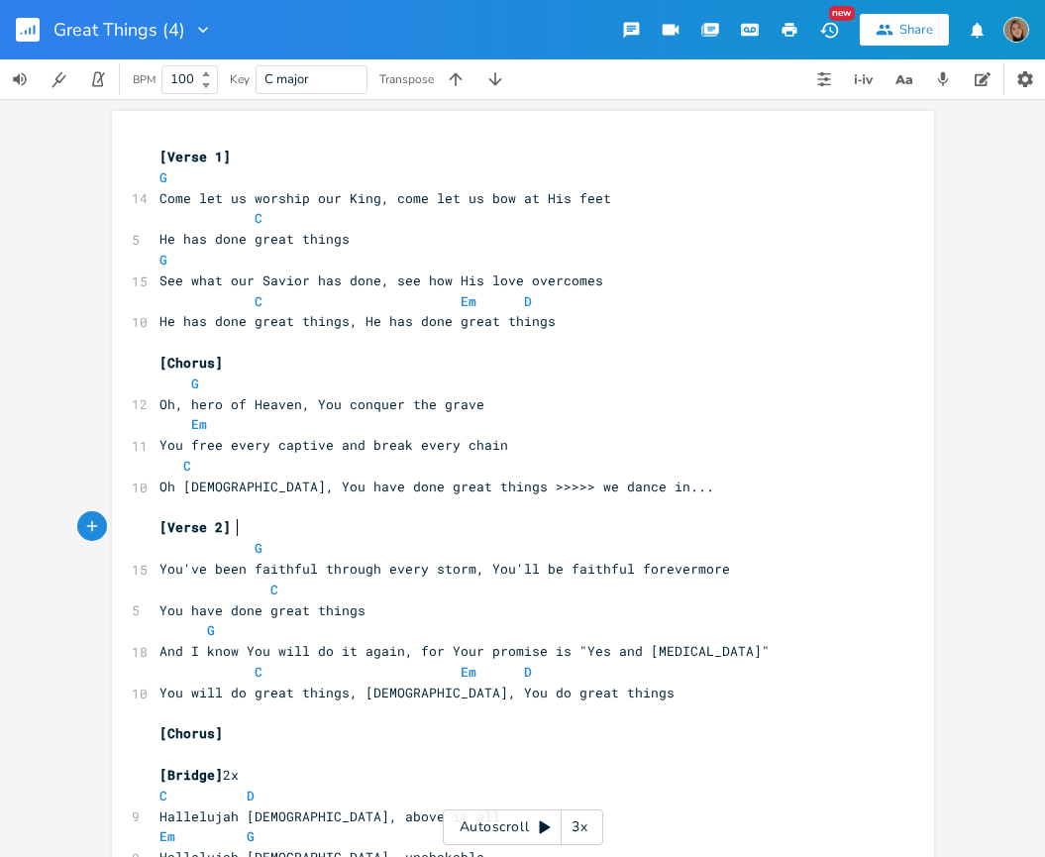
click at [797, 31] on icon "button" at bounding box center [789, 30] width 18 height 18
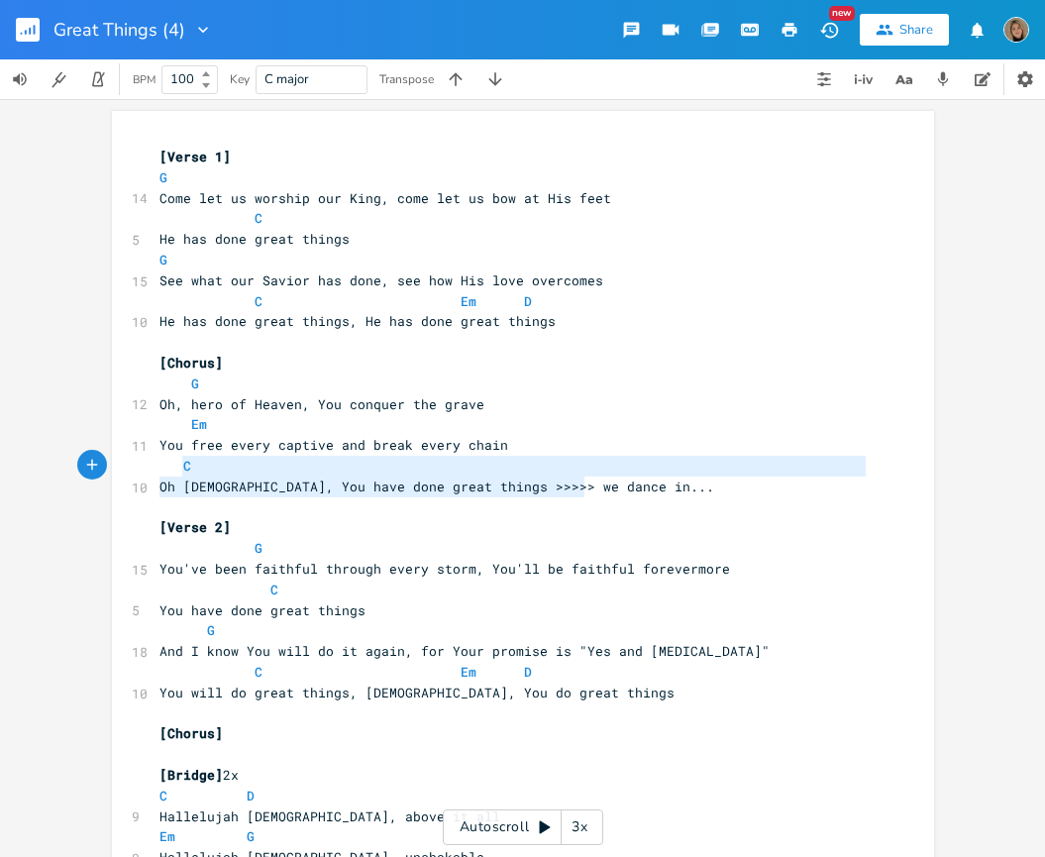
type textarea "C Oh [DEMOGRAPHIC_DATA], You have done great things >>>>> we dance in..."
drag, startPoint x: 582, startPoint y: 487, endPoint x: 140, endPoint y: 467, distance: 443.1
click at [140, 467] on div "C Oh God, You have done great things >>>>> we dance in... x [Verse 1] G 14 Come…" at bounding box center [523, 544] width 822 height 867
click at [305, 493] on span "Oh [DEMOGRAPHIC_DATA], You have done great things >>>>> we dance in..." at bounding box center [436, 486] width 555 height 18
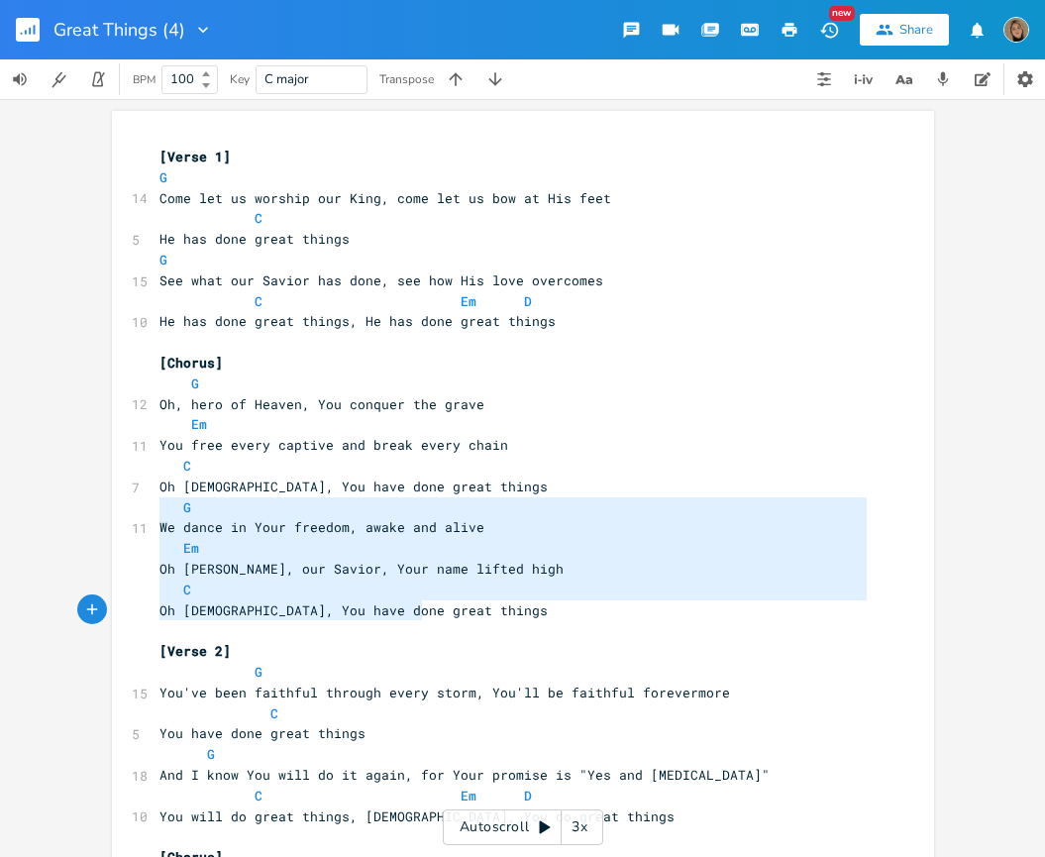
type textarea "[Tag] D Em You have done great things D C Oh [DEMOGRAPHIC_DATA], You do great t…"
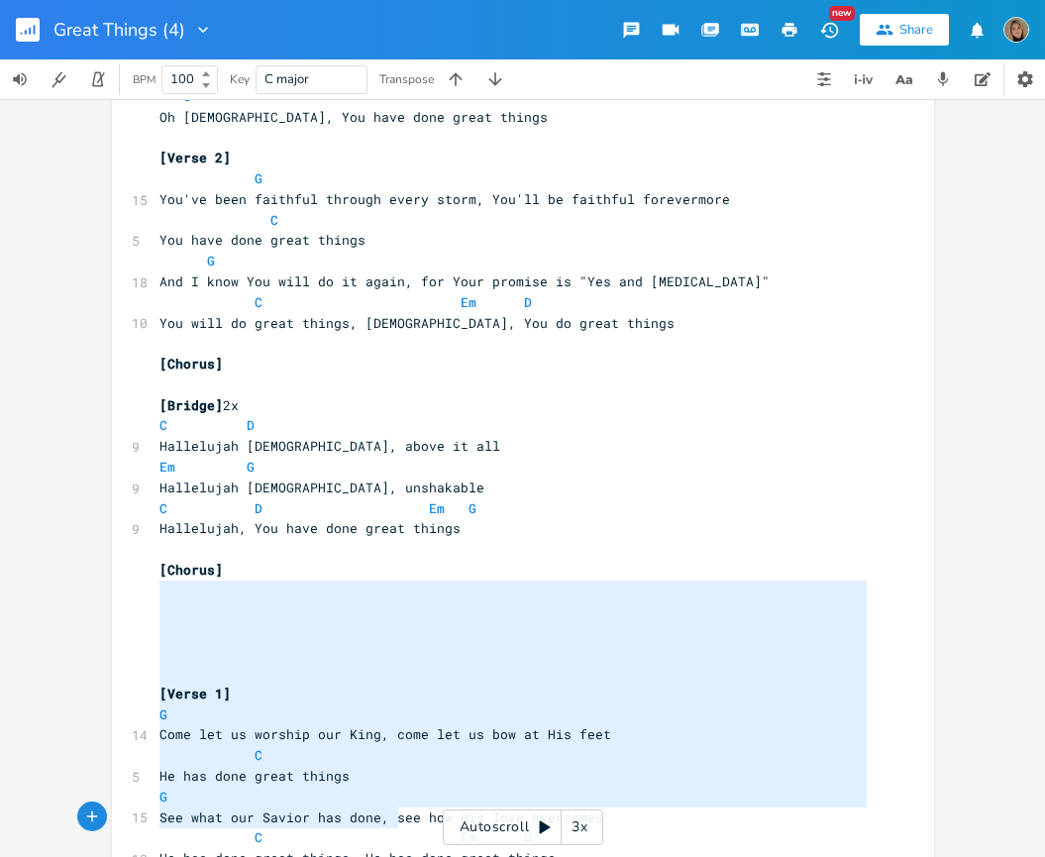
type textarea "[Verse 1] G Come let us worship our King, come let us bow at His feet C He has …"
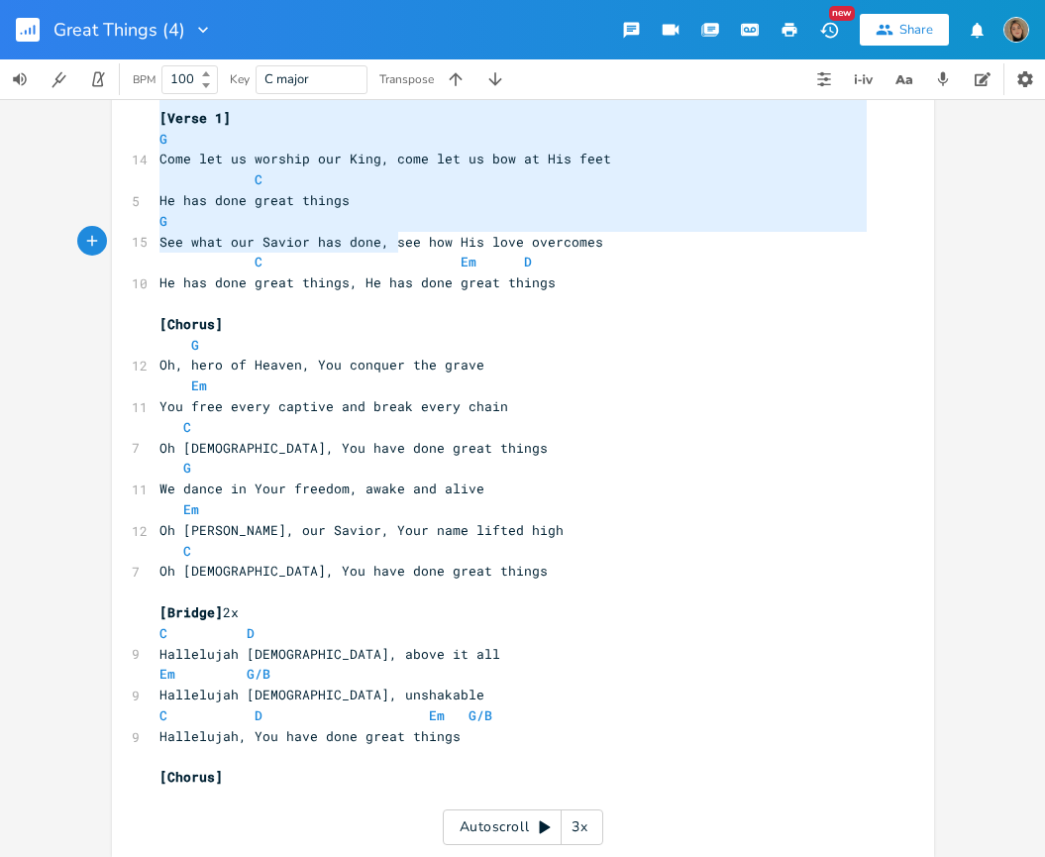
scroll to position [0, 0]
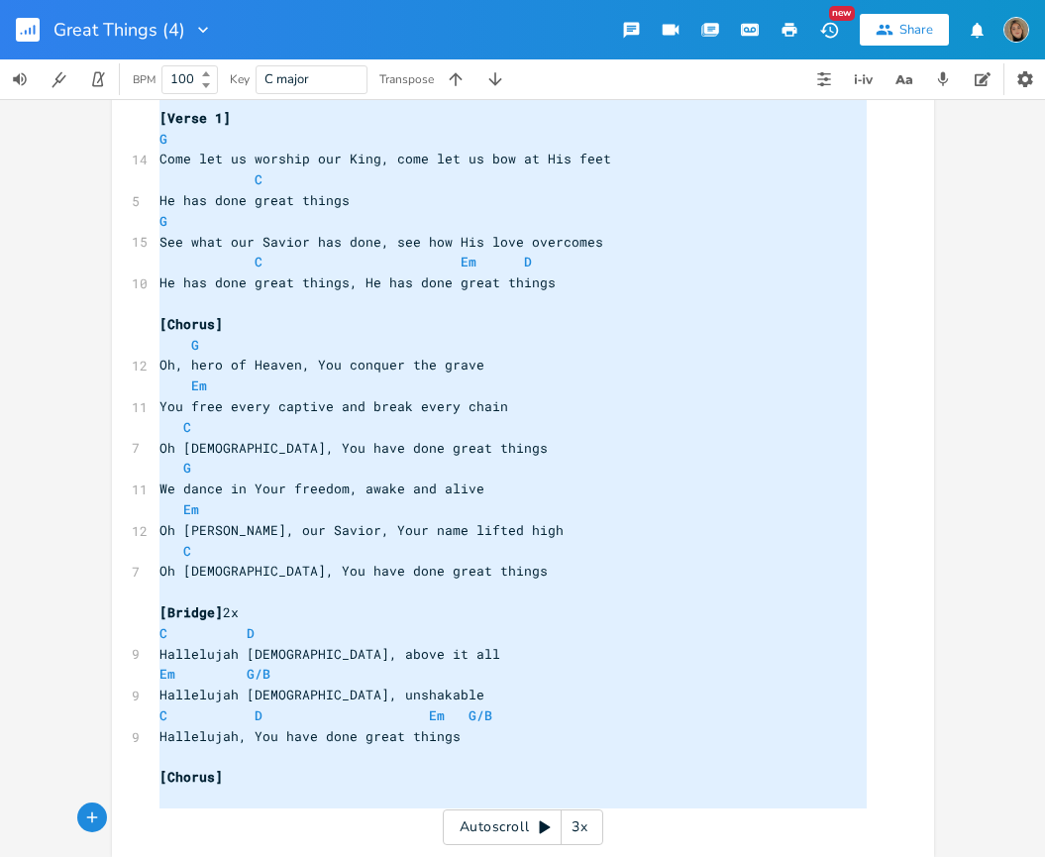
drag, startPoint x: 153, startPoint y: 588, endPoint x: 402, endPoint y: 924, distance: 418.3
click at [402, 856] on html "Great Things (4) New Share BPM 100 Key C major Transpose [Verse 1] G Come let u…" at bounding box center [522, 428] width 1045 height 857
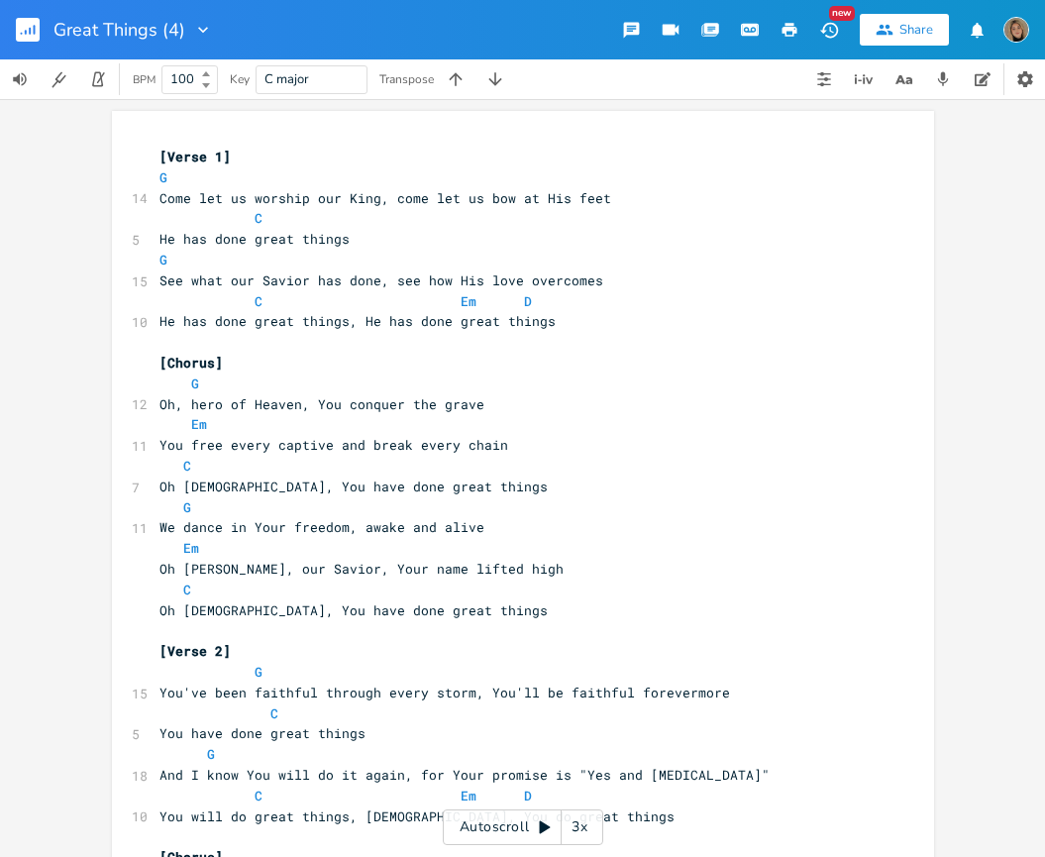
click at [789, 24] on icon "button" at bounding box center [789, 30] width 15 height 14
click at [39, 31] on button "Back to Library" at bounding box center [36, 30] width 40 height 48
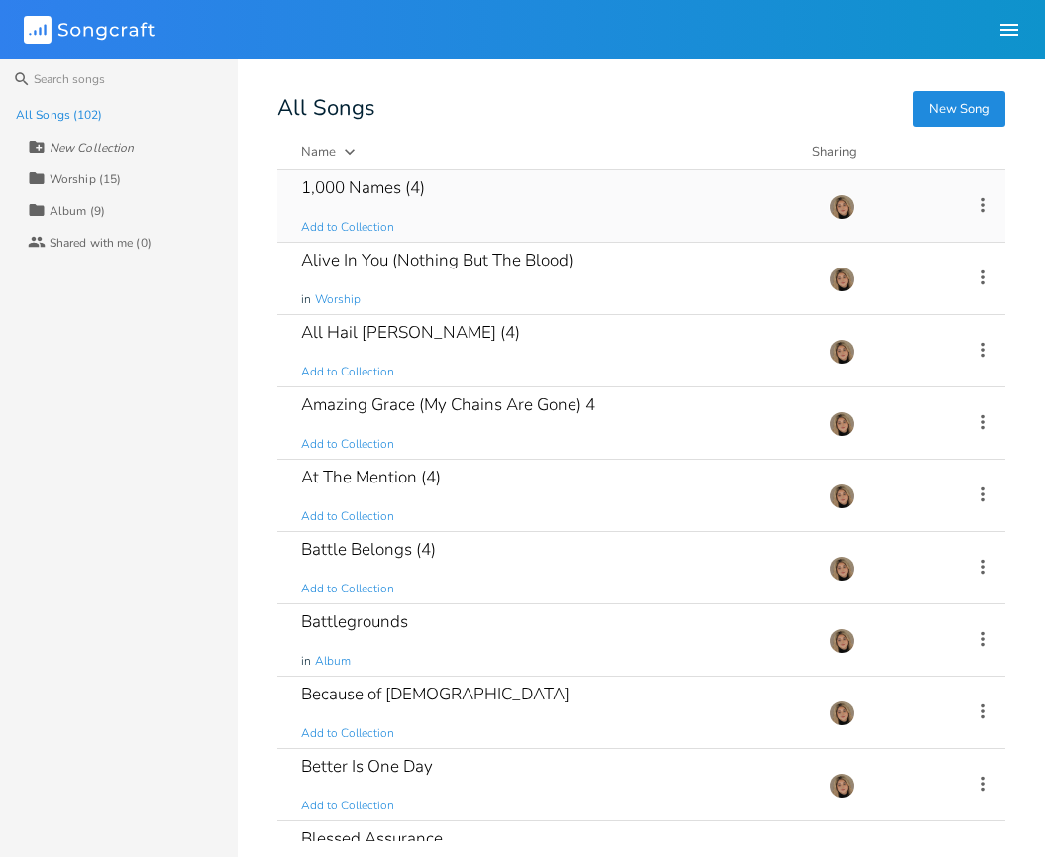
click at [439, 199] on div "1,000 Names (4) Add to Collection" at bounding box center [553, 205] width 504 height 71
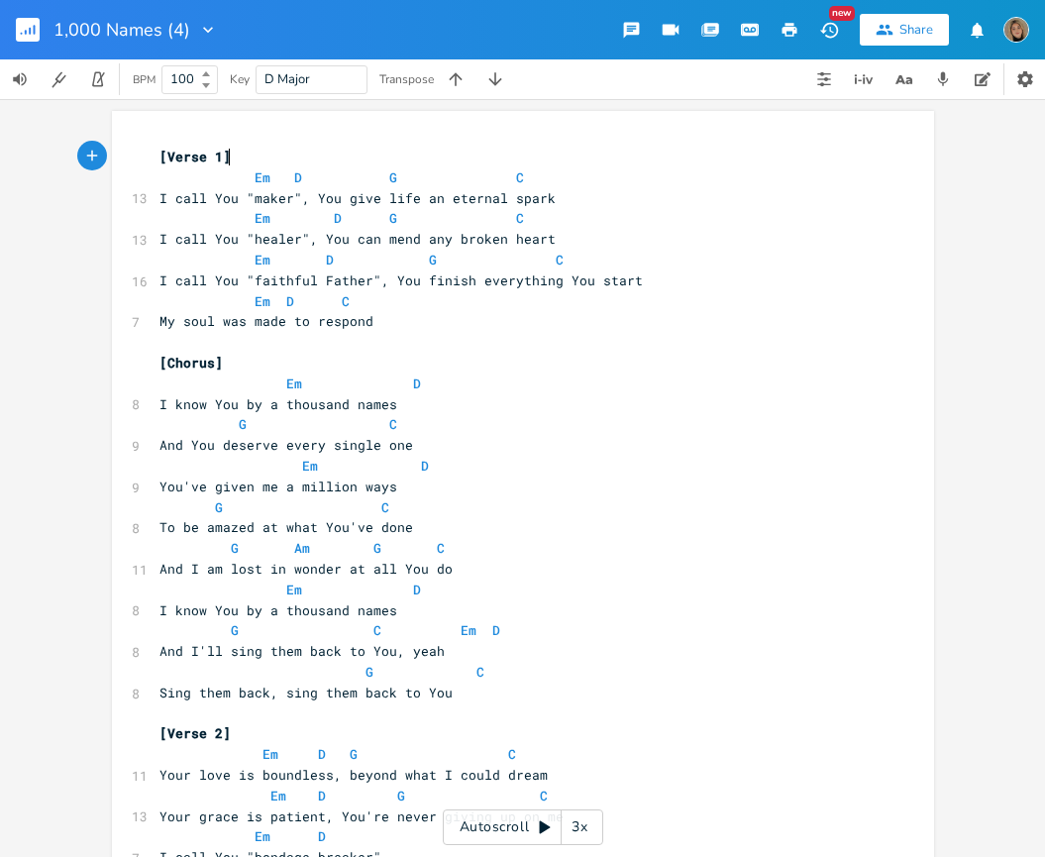
click at [794, 26] on icon "button" at bounding box center [789, 30] width 18 height 18
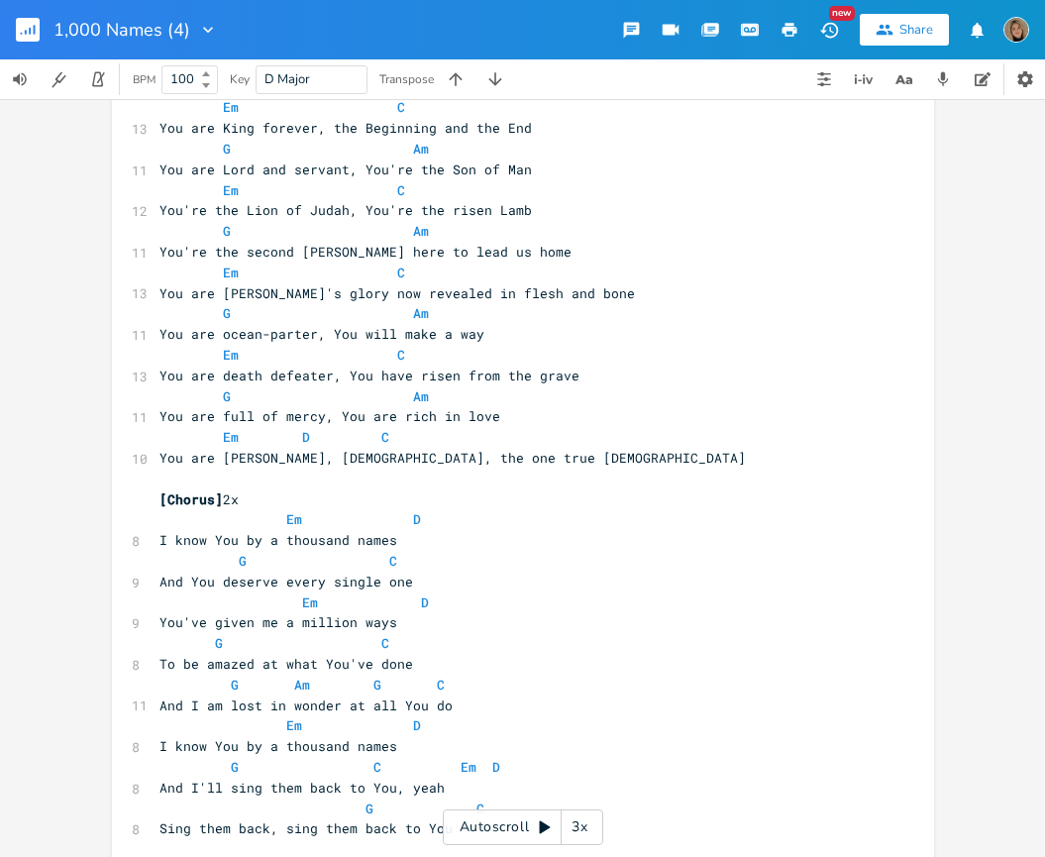
scroll to position [1183, 0]
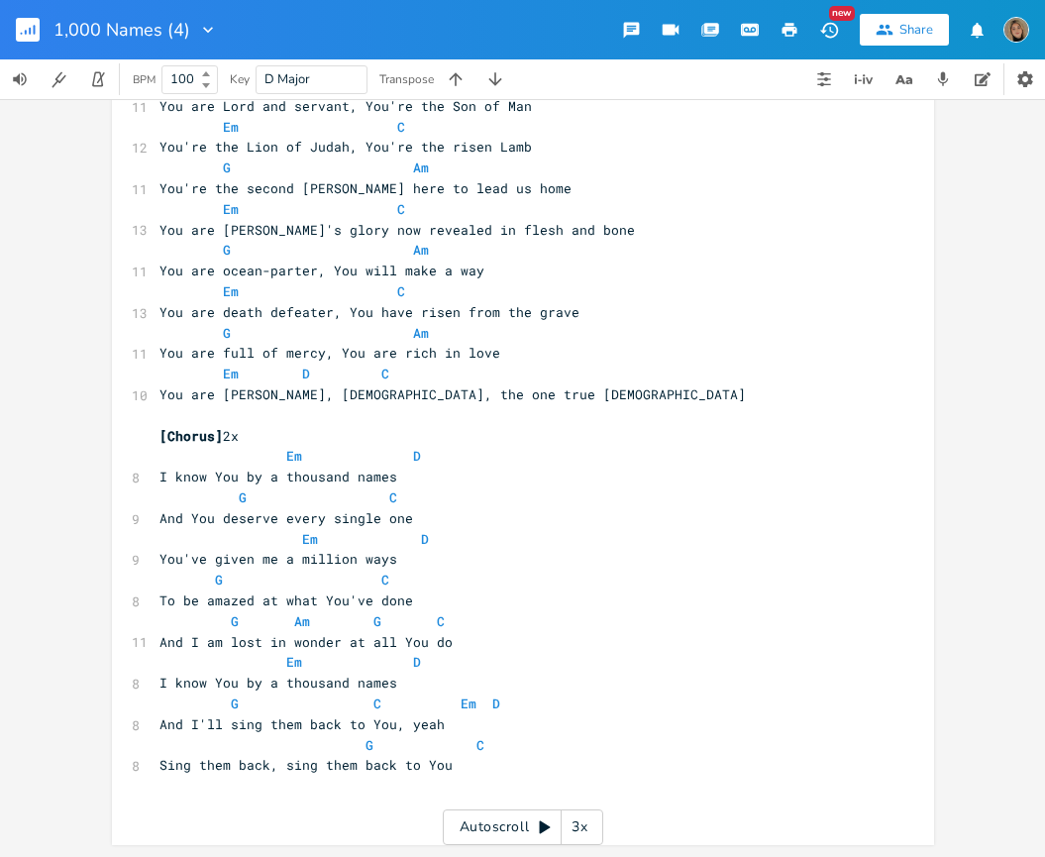
click at [31, 31] on icon "button" at bounding box center [30, 31] width 2 height 7
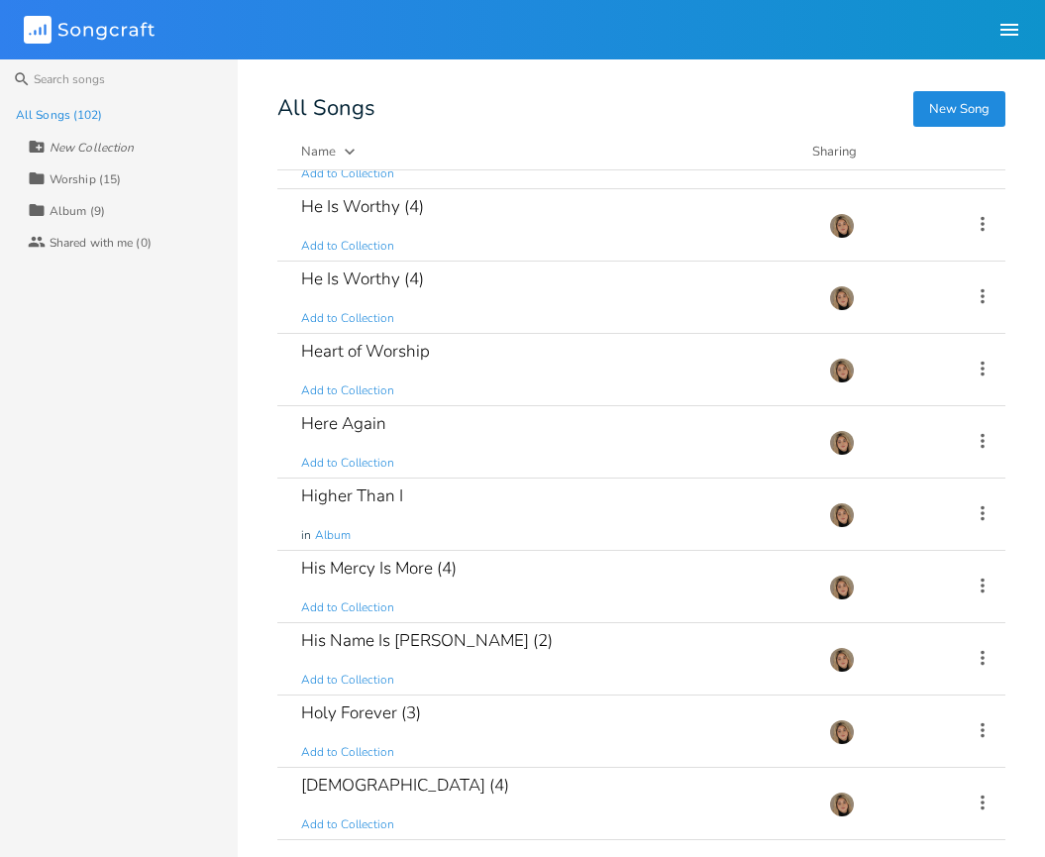
scroll to position [2591, 0]
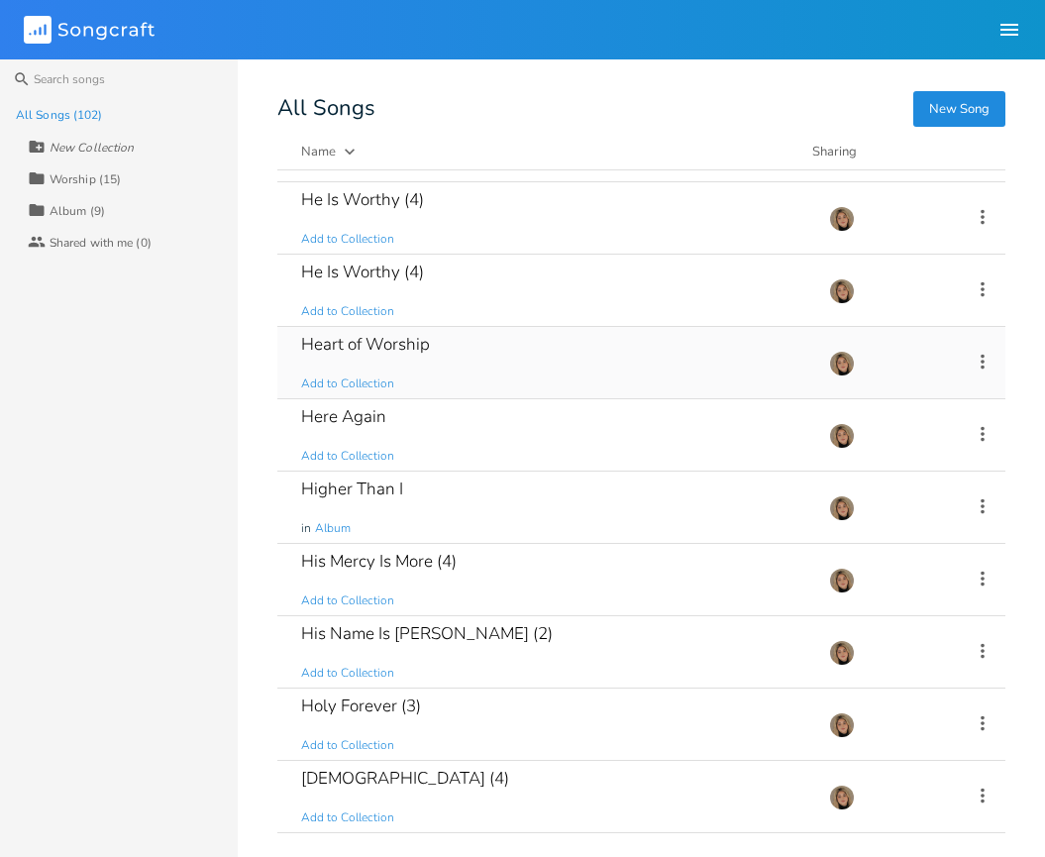
click at [650, 340] on div "Heart of Worship Add to Collection" at bounding box center [553, 362] width 504 height 71
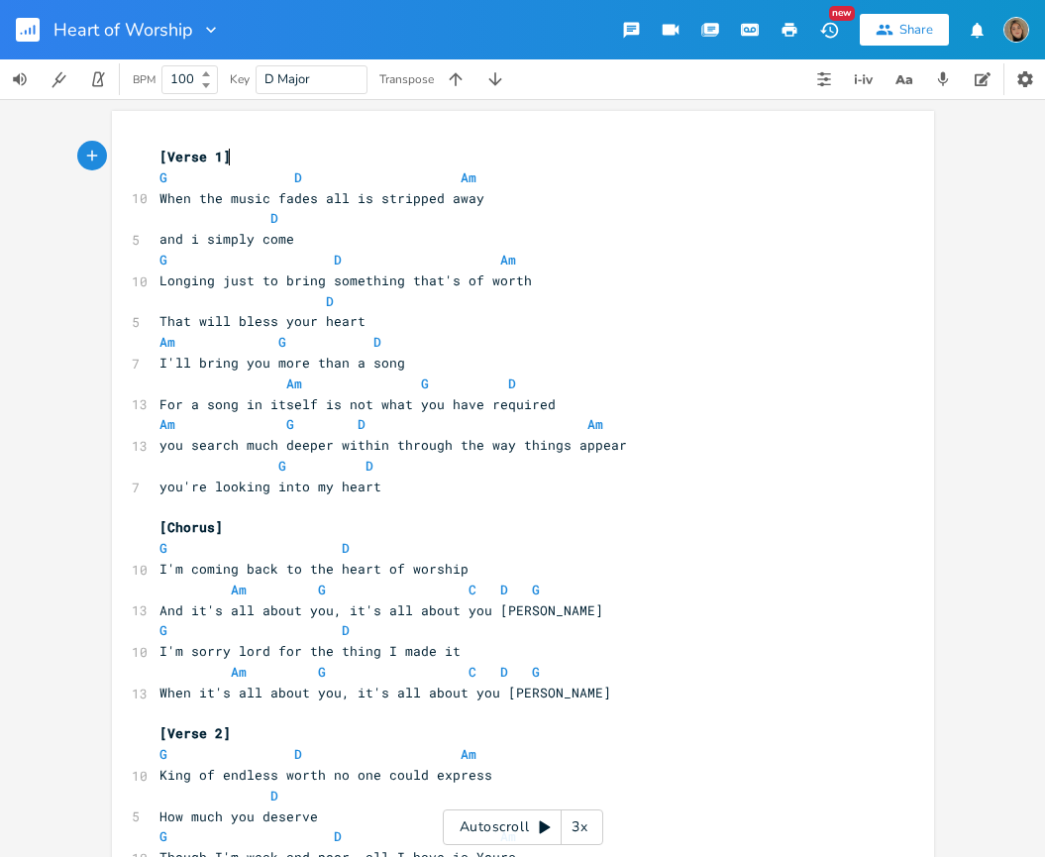
click at [793, 34] on icon "button" at bounding box center [789, 30] width 15 height 14
click at [159, 170] on span "G" at bounding box center [163, 177] width 8 height 19
type textarea "G"
click at [159, 170] on span "G" at bounding box center [163, 177] width 8 height 19
click at [294, 176] on span "D" at bounding box center [298, 177] width 8 height 19
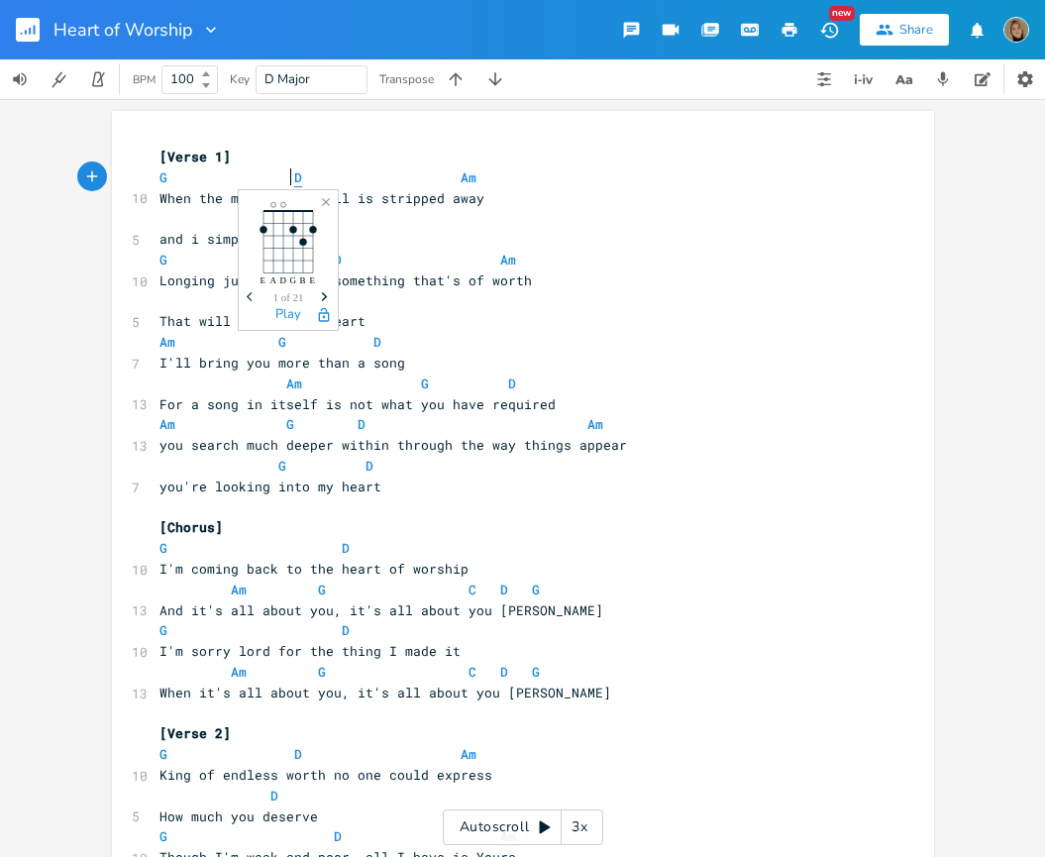
type textarea "D"
click at [294, 176] on span "D" at bounding box center [298, 177] width 8 height 19
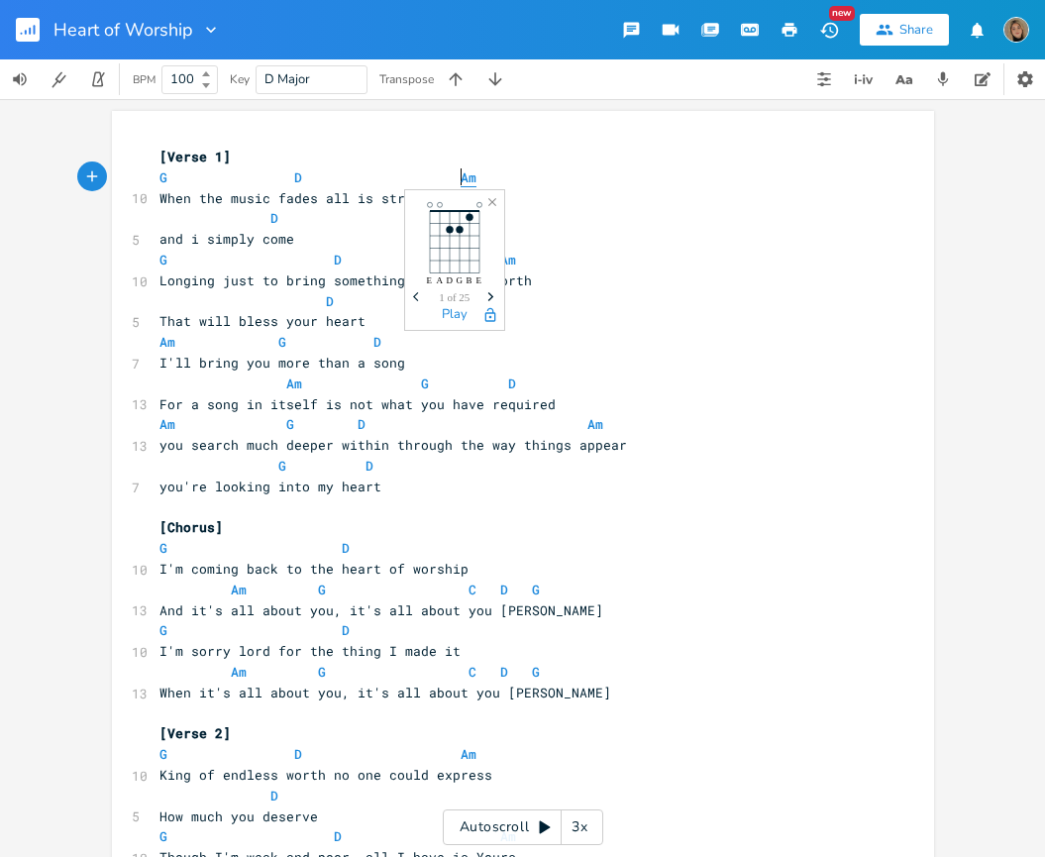
click at [460, 172] on span "Am" at bounding box center [468, 177] width 16 height 19
type textarea "Am"
click at [460, 172] on span "Am" at bounding box center [468, 177] width 16 height 19
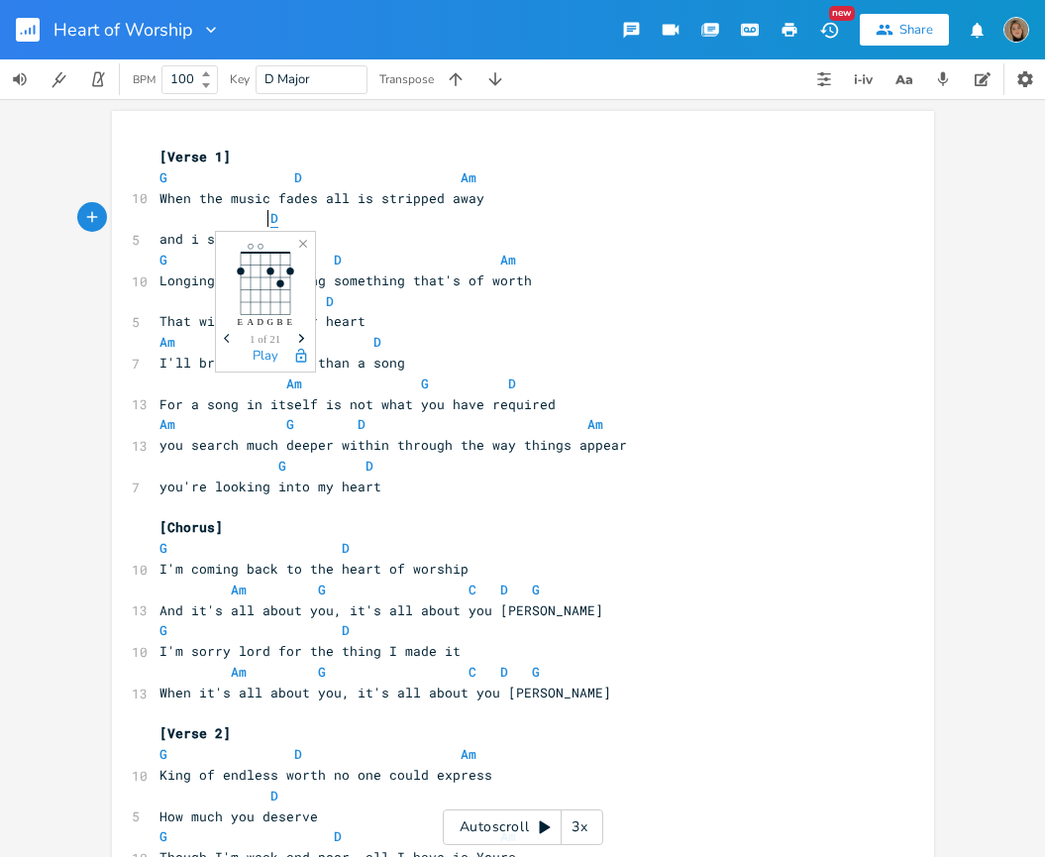
click at [270, 219] on span "D" at bounding box center [274, 218] width 8 height 19
type textarea "D"
click at [270, 219] on span "D" at bounding box center [274, 218] width 8 height 19
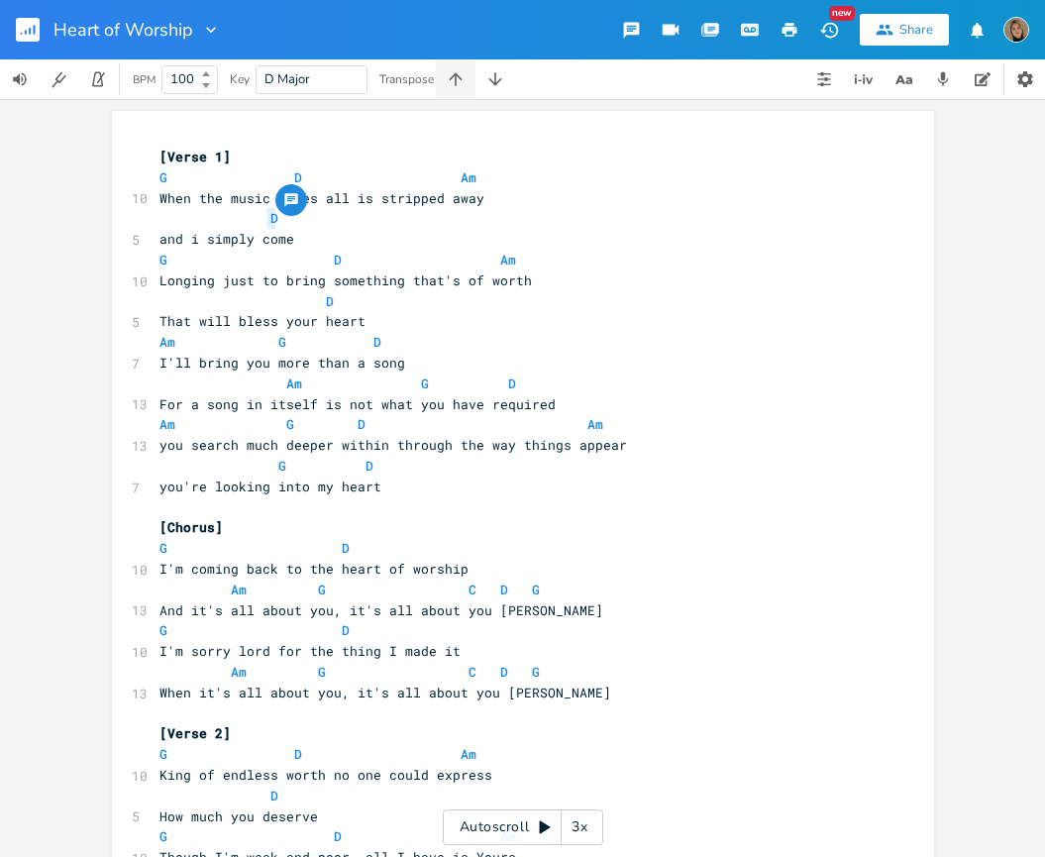
click at [462, 91] on button "button" at bounding box center [456, 79] width 40 height 40
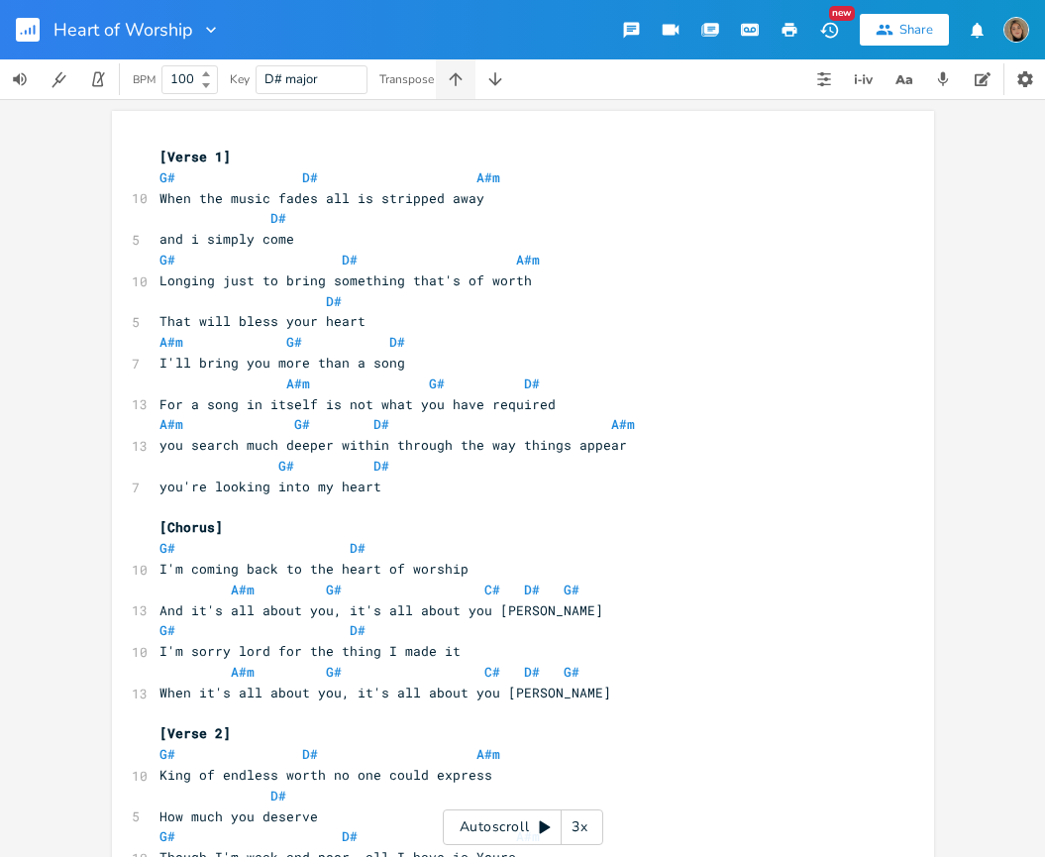
click at [462, 91] on button "button" at bounding box center [456, 79] width 40 height 40
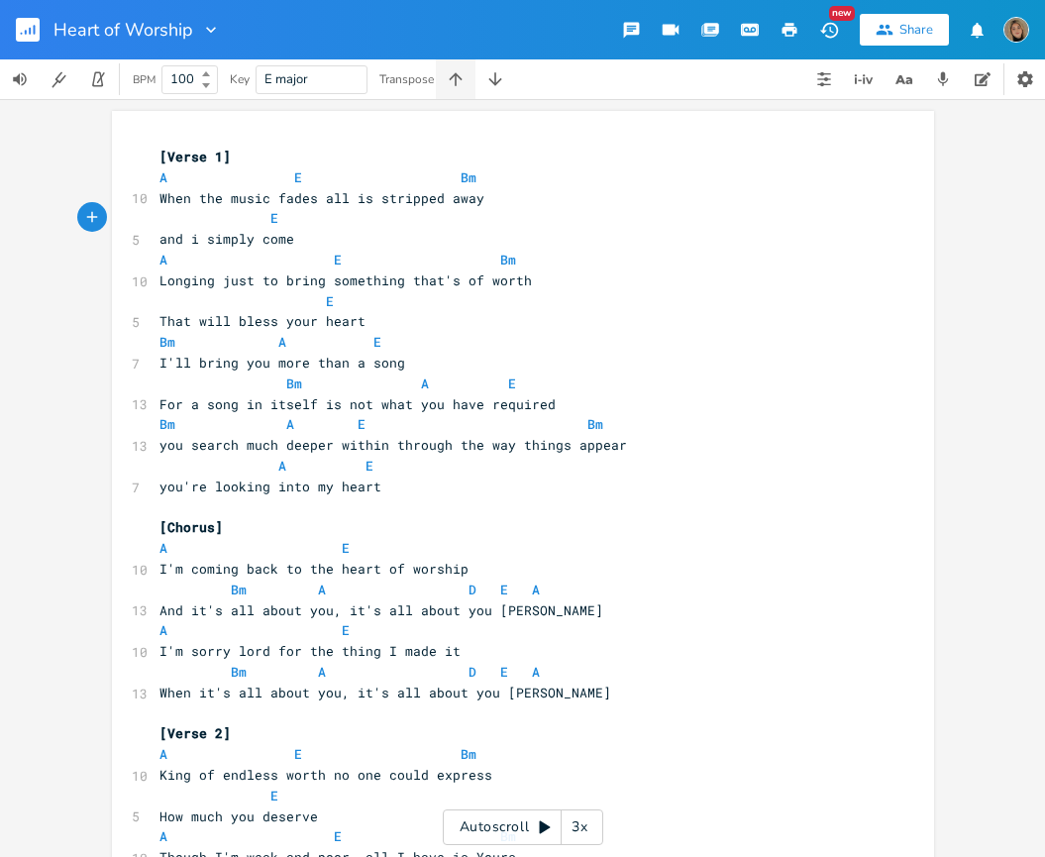
click at [462, 91] on button "button" at bounding box center [456, 79] width 40 height 40
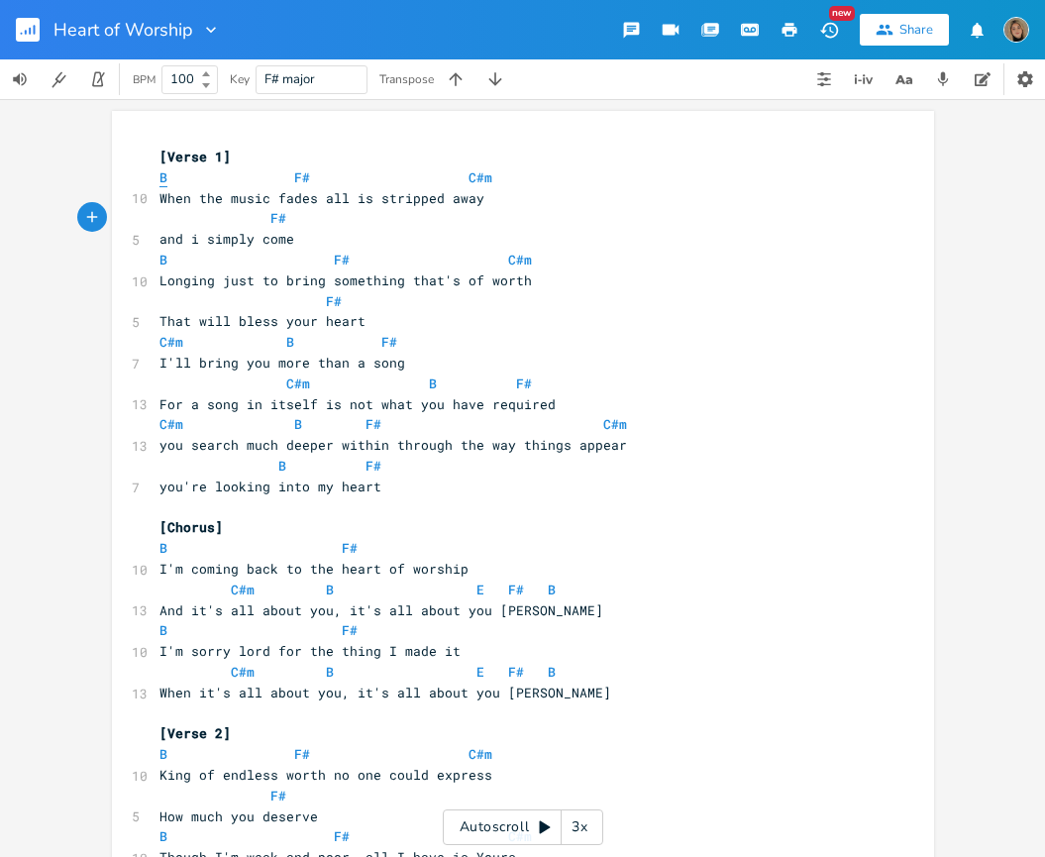
click at [159, 175] on span "B" at bounding box center [163, 177] width 8 height 19
type textarea "B"
click at [159, 175] on span "B" at bounding box center [163, 177] width 8 height 19
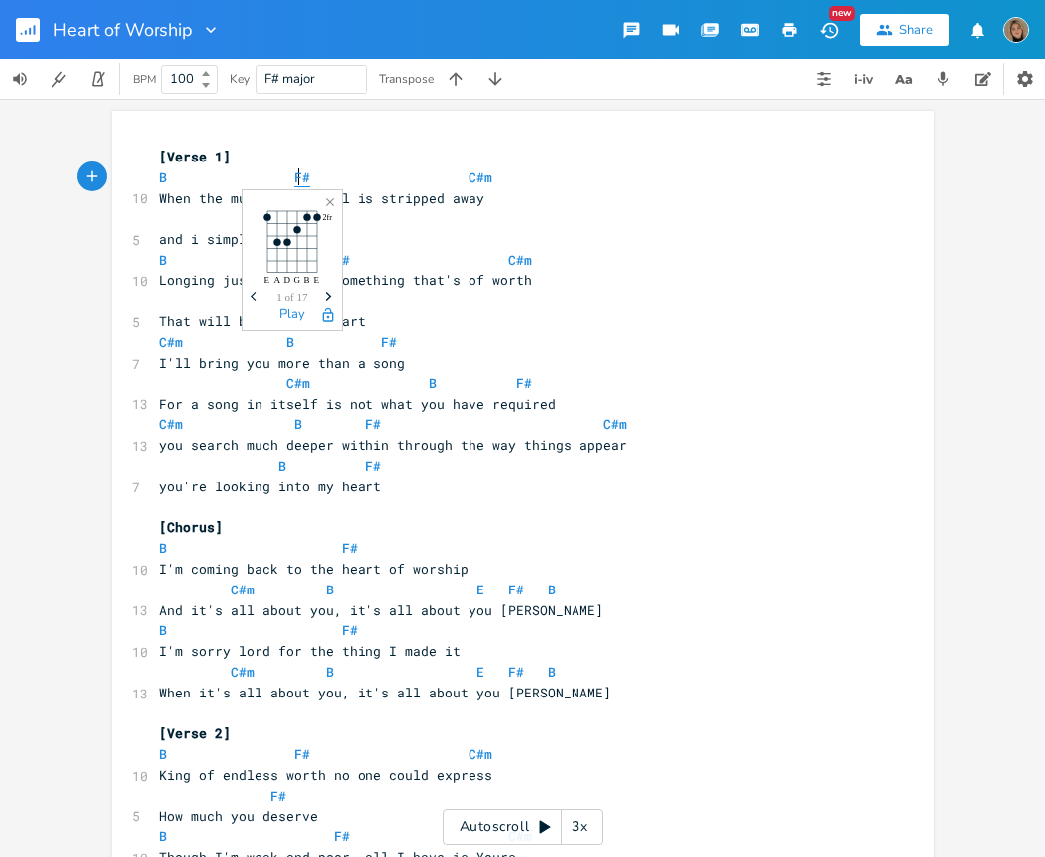
type textarea "#"
click at [296, 179] on span "F#" at bounding box center [302, 177] width 16 height 19
type textarea "#"
click at [296, 179] on span "F#" at bounding box center [302, 177] width 16 height 19
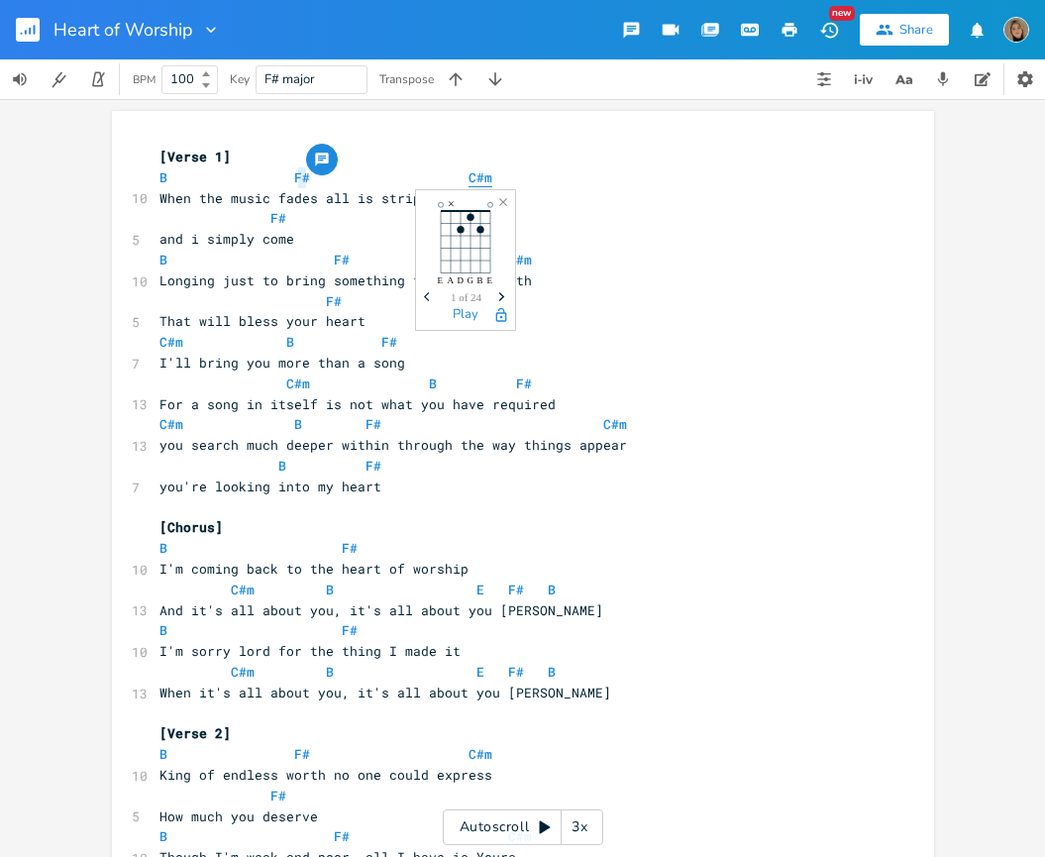
click at [468, 176] on span "C#m" at bounding box center [480, 177] width 24 height 19
type textarea "C"
click at [468, 176] on span "C#m" at bounding box center [480, 177] width 24 height 19
click at [159, 555] on span "B" at bounding box center [163, 548] width 8 height 19
type textarea "B"
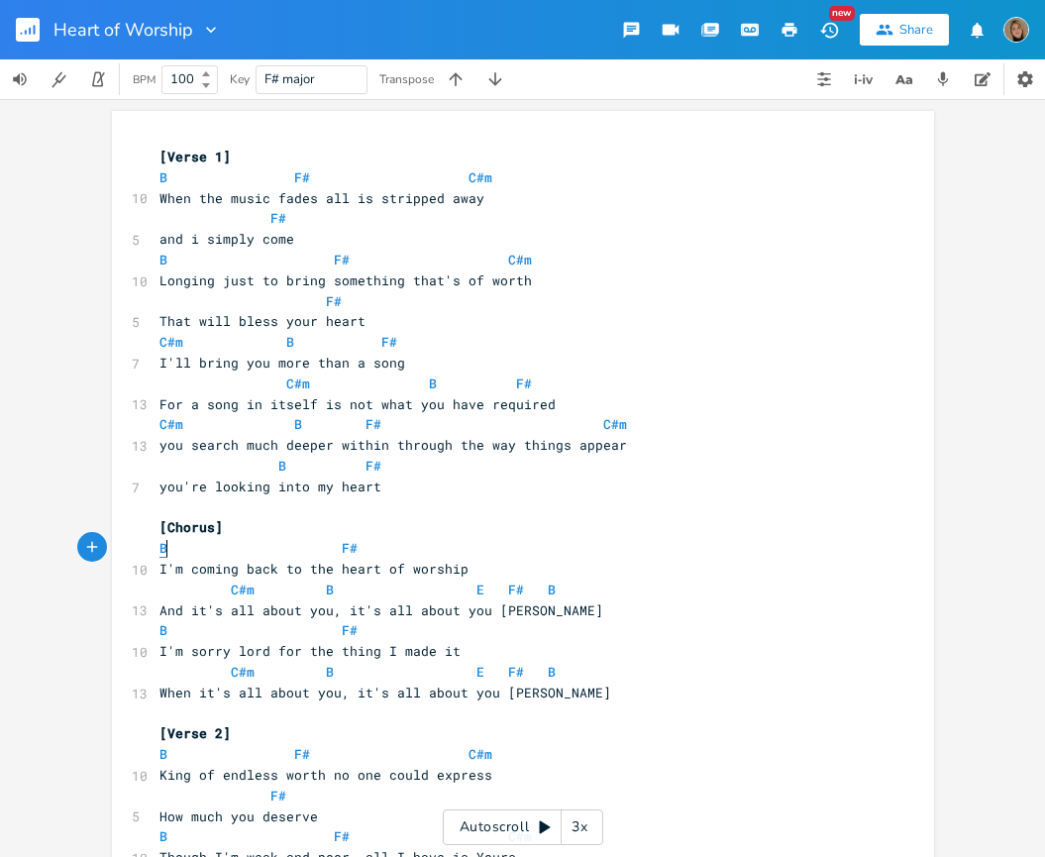
click at [159, 555] on span "B" at bounding box center [163, 548] width 8 height 19
click at [342, 544] on span "F#" at bounding box center [350, 548] width 16 height 19
type textarea "#"
click at [342, 544] on span "F#" at bounding box center [350, 548] width 16 height 19
click at [235, 588] on span "C#m" at bounding box center [243, 589] width 24 height 19
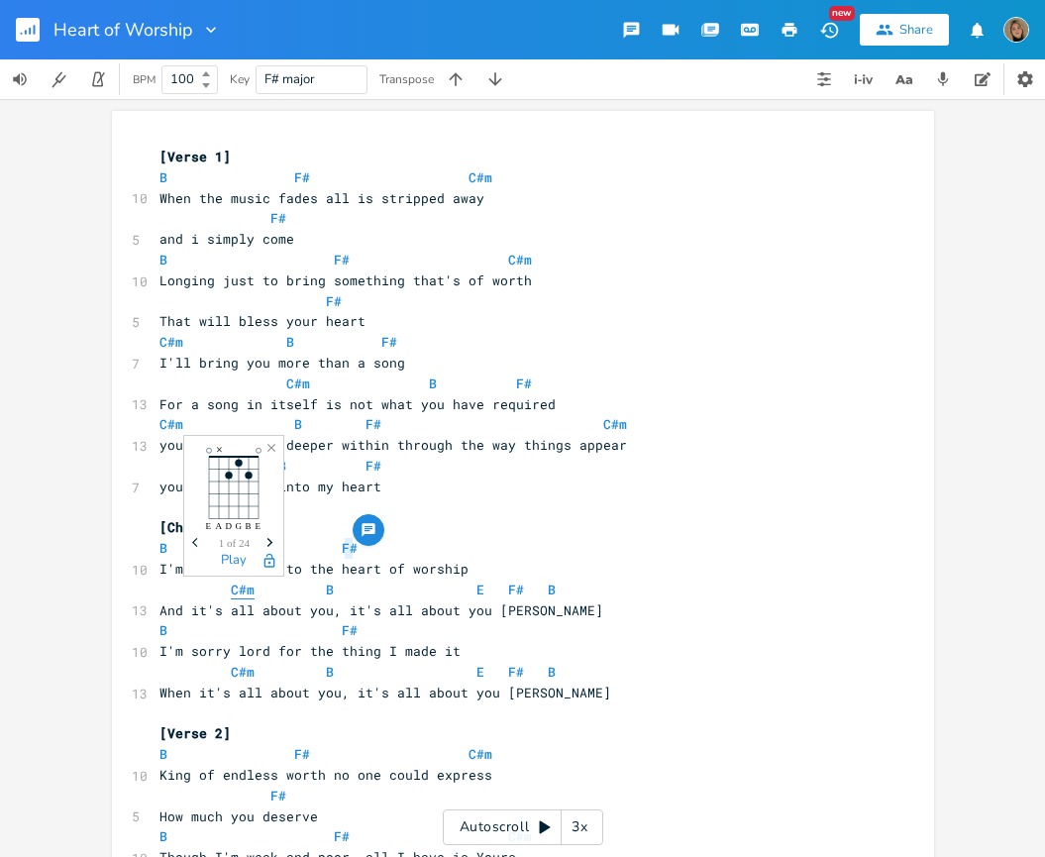
type textarea "#"
click at [235, 588] on span "C#m" at bounding box center [243, 589] width 24 height 19
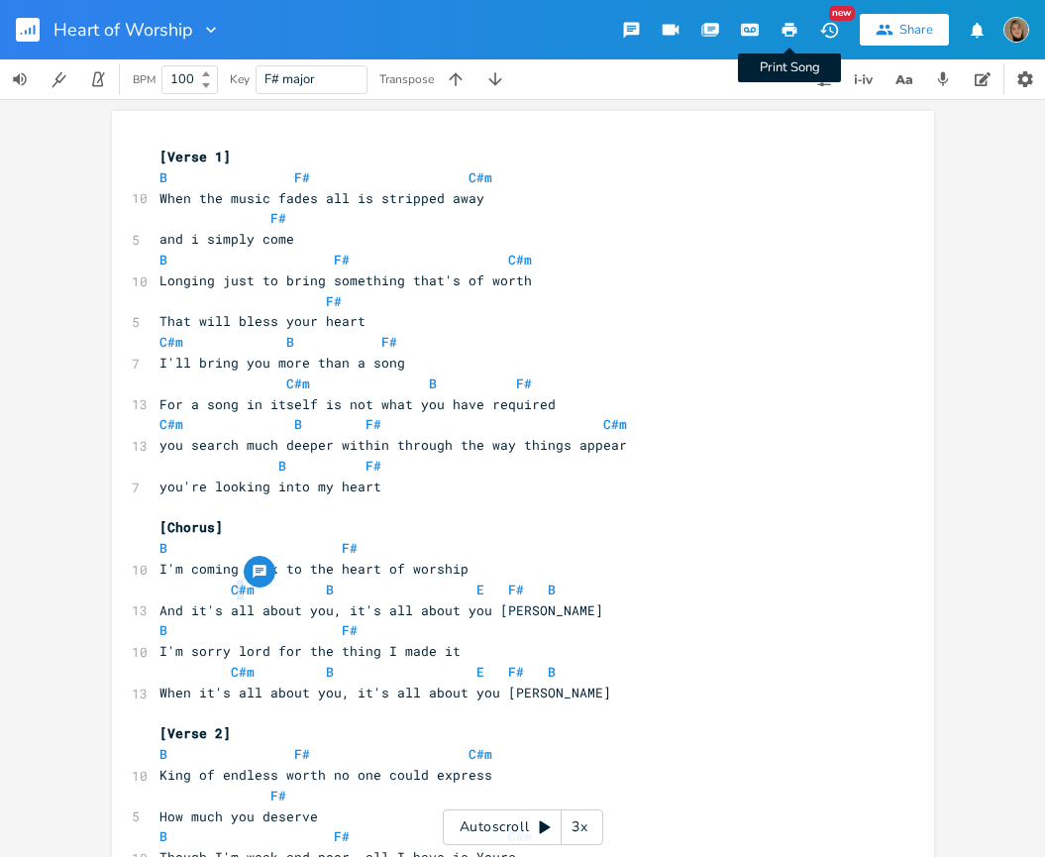
click at [788, 27] on icon "button" at bounding box center [789, 30] width 15 height 14
click at [499, 73] on icon "button" at bounding box center [495, 79] width 20 height 20
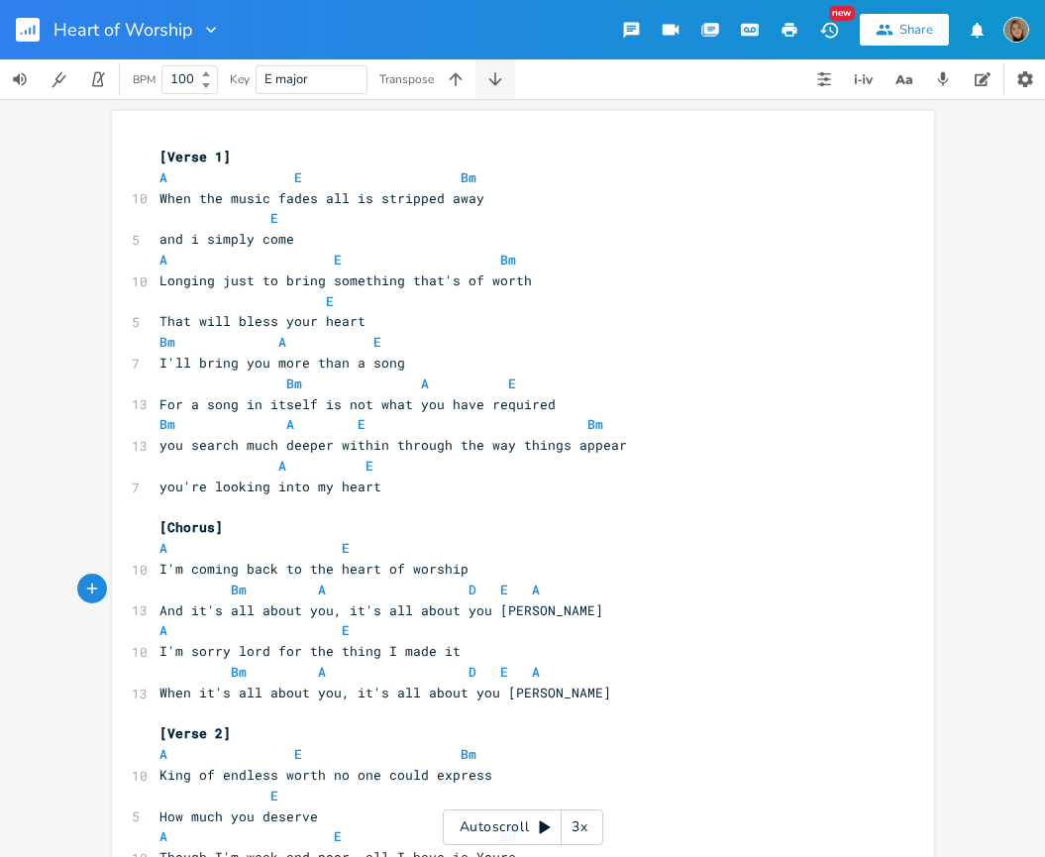
click at [499, 73] on icon "button" at bounding box center [495, 79] width 20 height 20
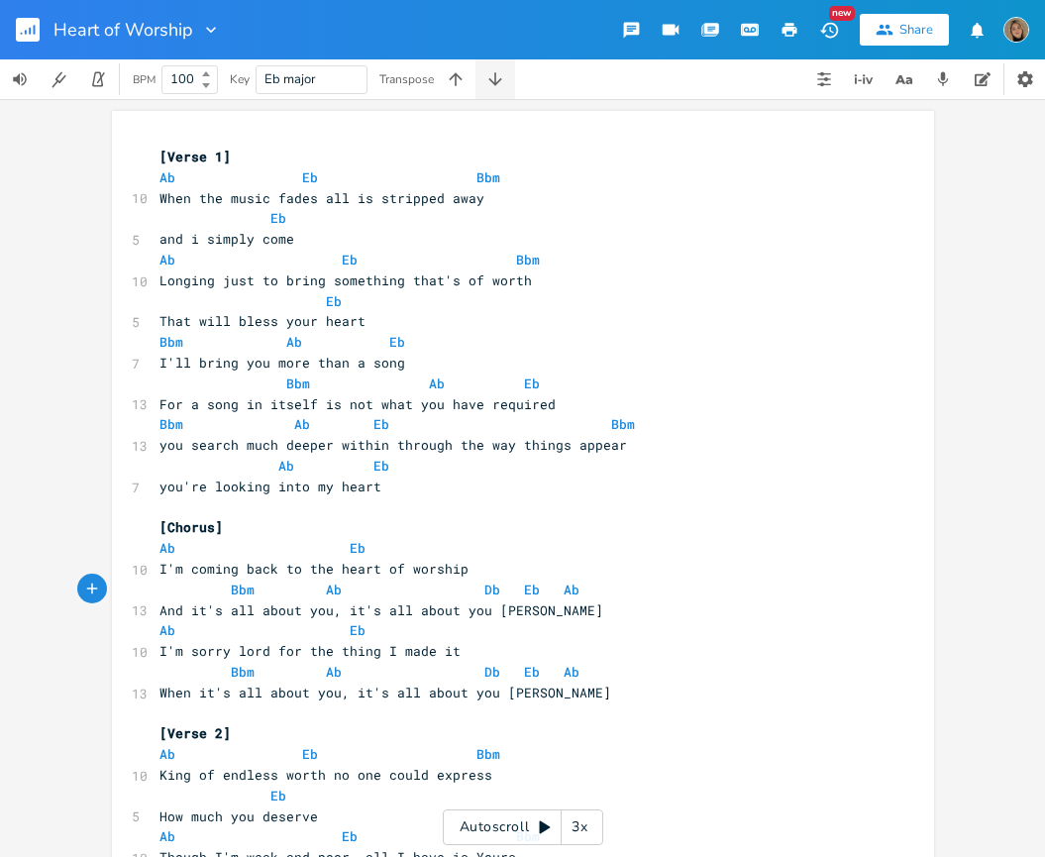
click at [499, 73] on icon "button" at bounding box center [495, 79] width 20 height 20
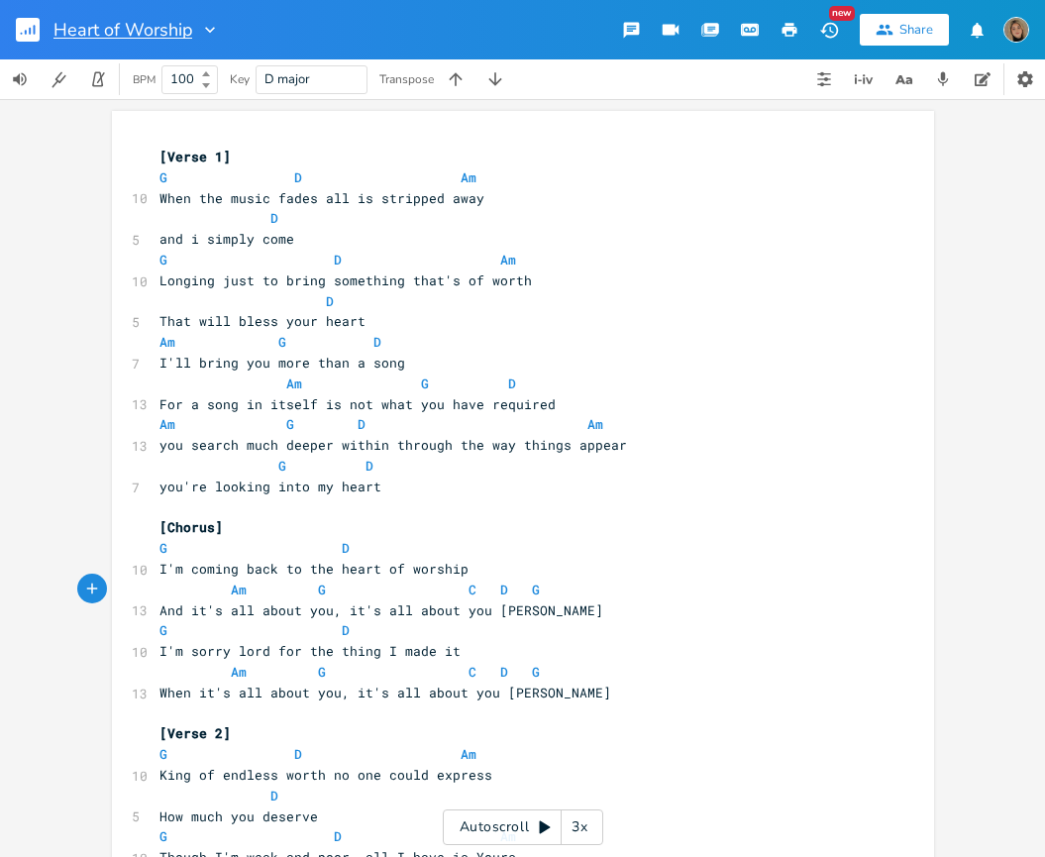
click at [190, 32] on input "Heart of Worship" at bounding box center [122, 30] width 139 height 18
type input "Heart of Worship (4)"
click at [793, 25] on icon "button" at bounding box center [789, 30] width 18 height 18
click at [31, 25] on rect "button" at bounding box center [28, 30] width 24 height 24
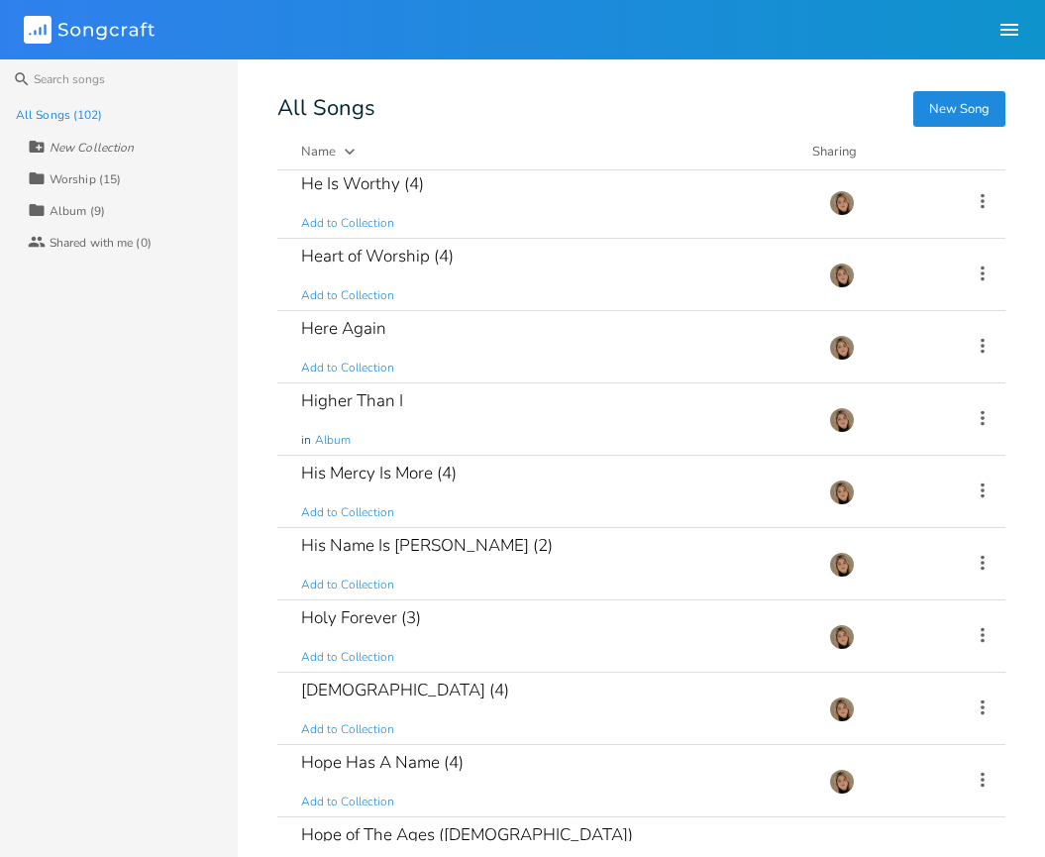
scroll to position [2682, 0]
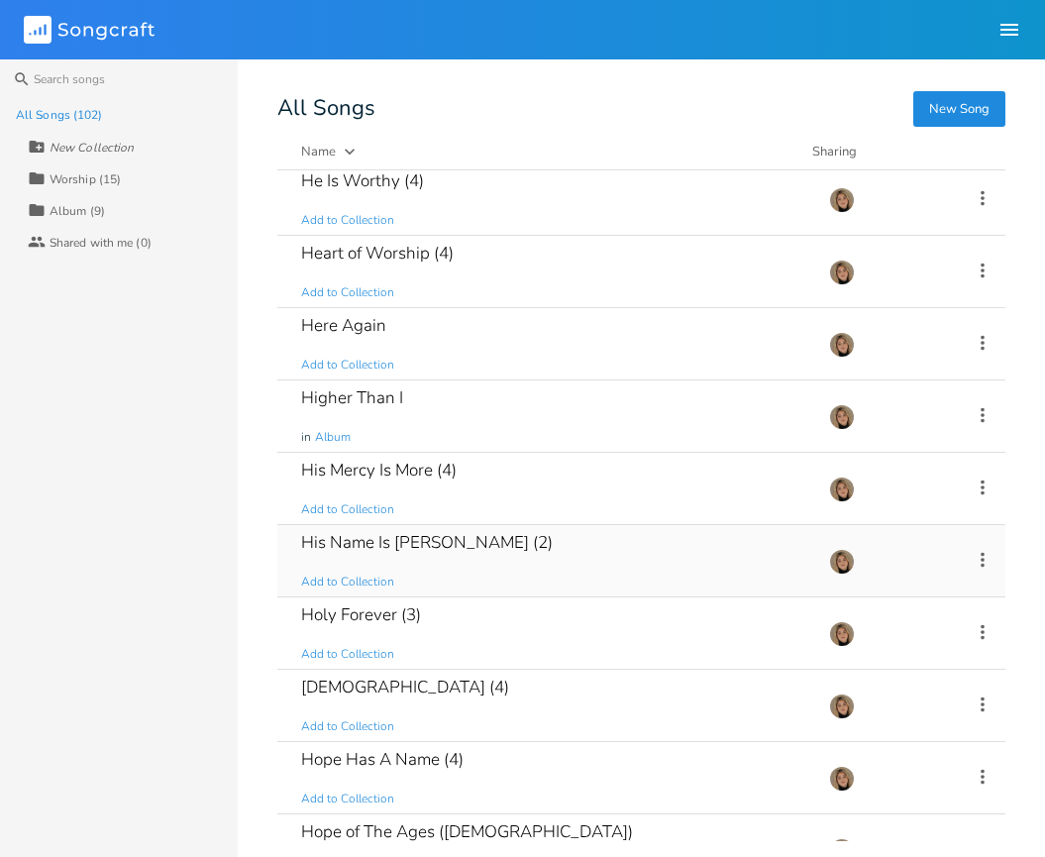
click at [516, 563] on div "His Name Is [PERSON_NAME] (2) Add to Collection" at bounding box center [553, 560] width 504 height 71
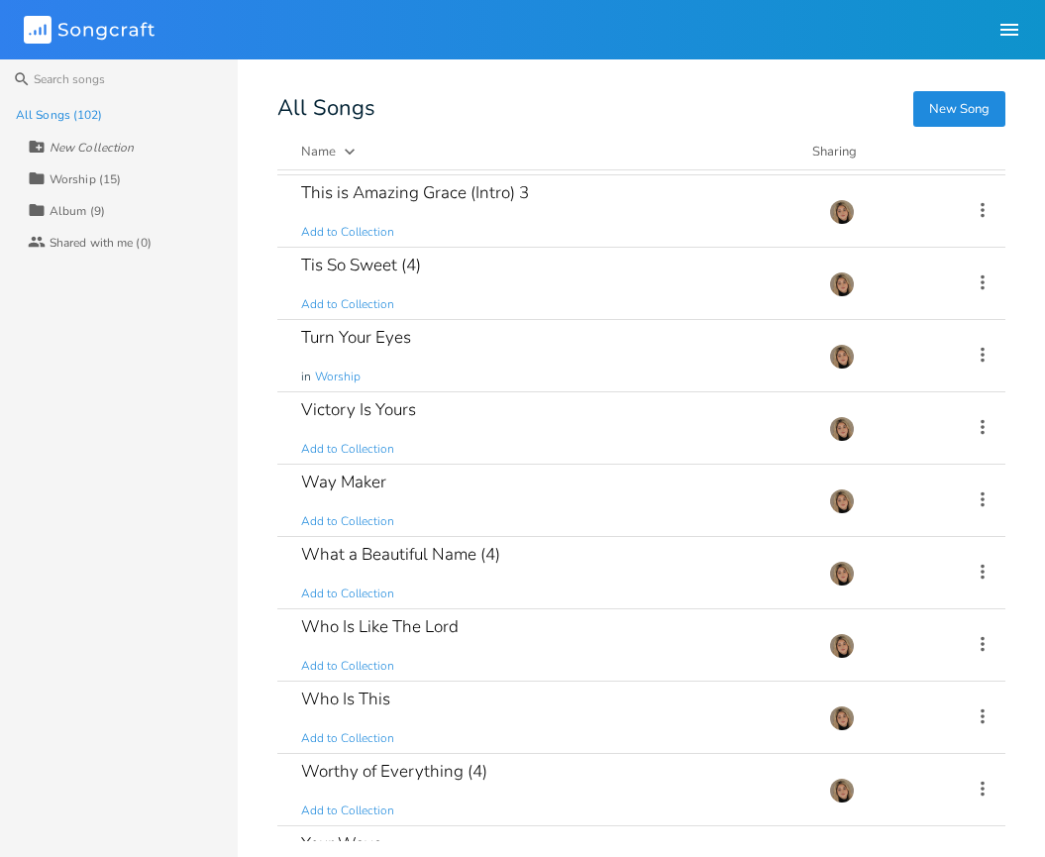
scroll to position [6703, 0]
